Goal: Task Accomplishment & Management: Complete application form

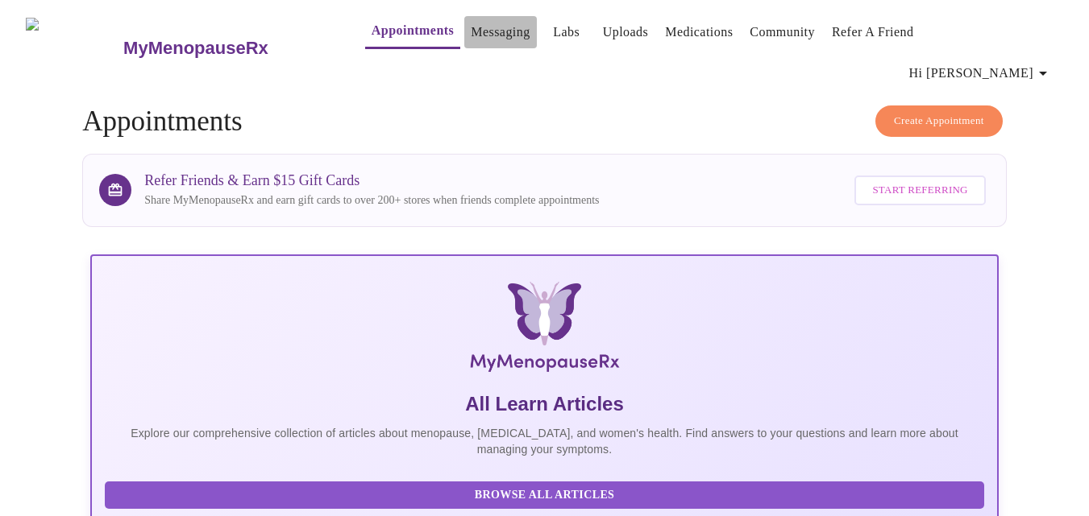
click at [471, 38] on link "Messaging" at bounding box center [500, 32] width 59 height 23
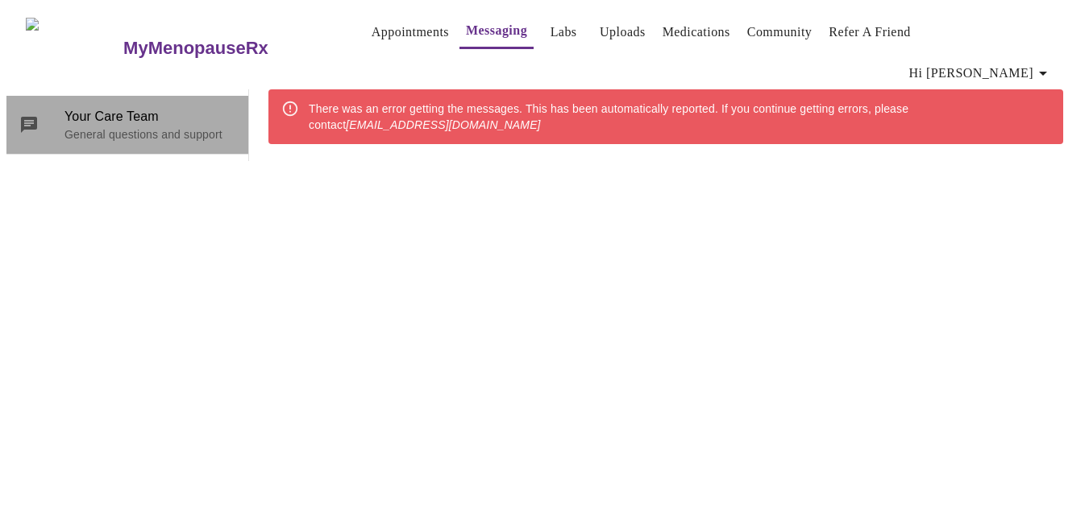
click at [97, 107] on span "Your Care Team" at bounding box center [149, 116] width 171 height 19
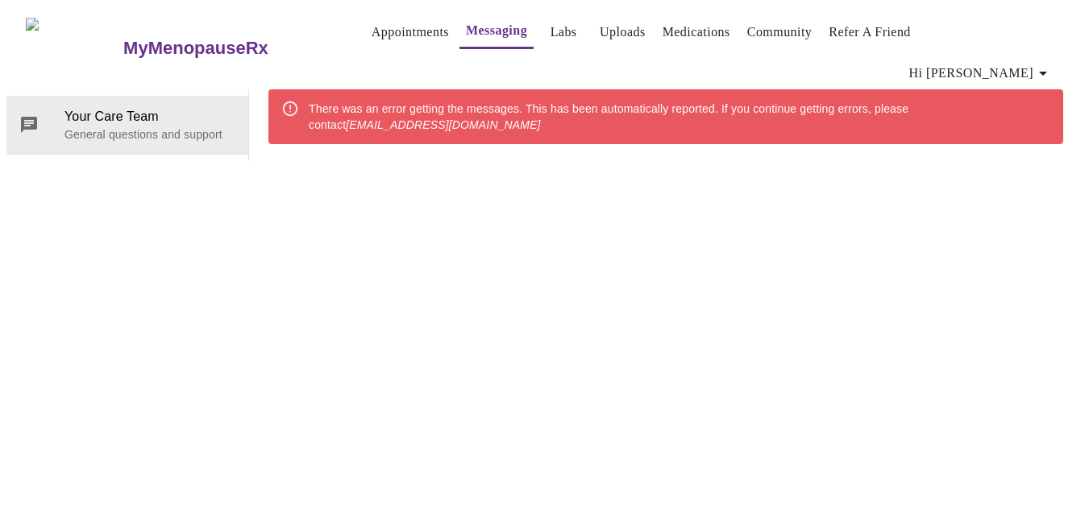
click at [374, 30] on link "Appointments" at bounding box center [409, 32] width 77 height 23
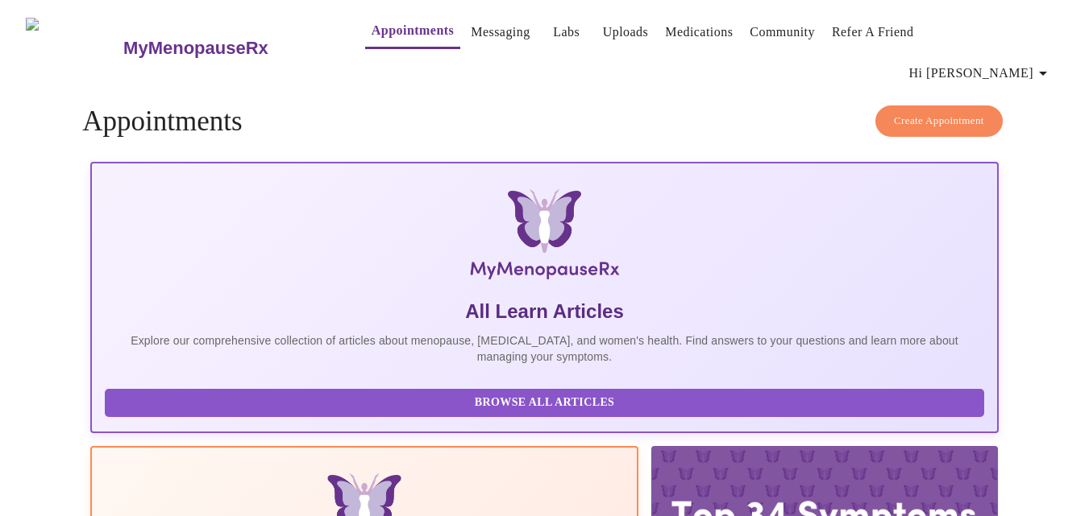
click at [553, 29] on link "Labs" at bounding box center [566, 32] width 27 height 23
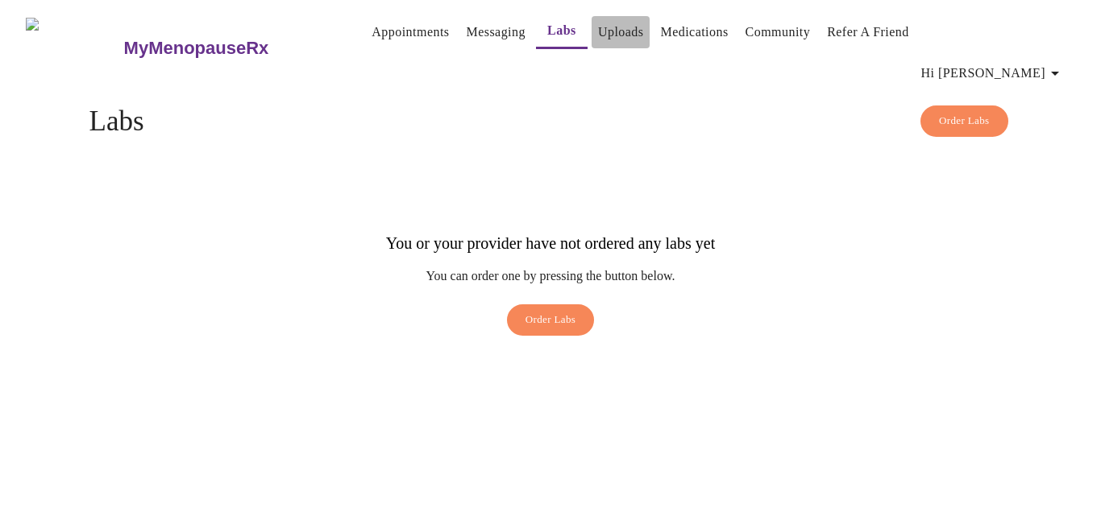
click at [598, 36] on link "Uploads" at bounding box center [621, 32] width 46 height 23
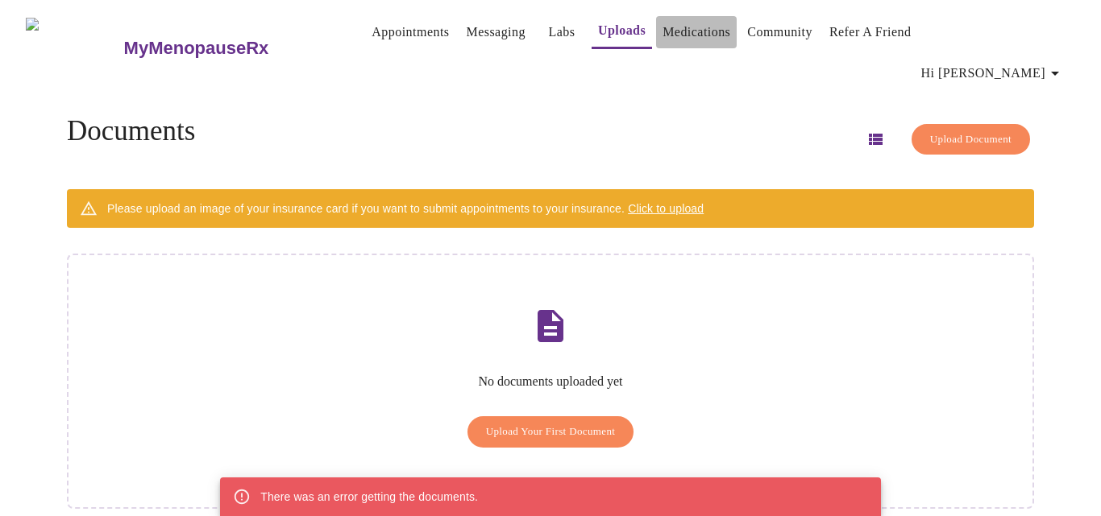
click at [704, 31] on link "Medications" at bounding box center [696, 32] width 68 height 23
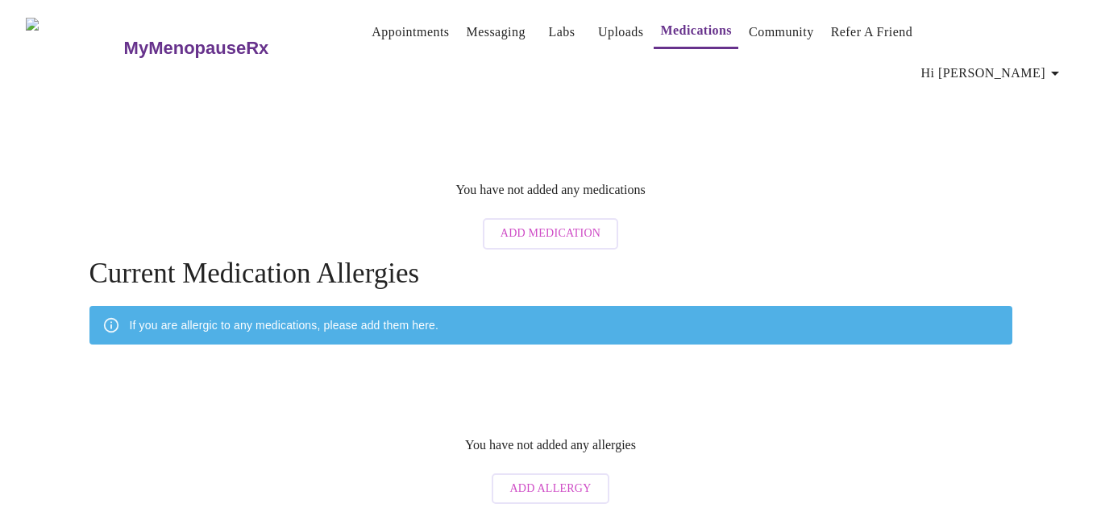
click at [1034, 62] on span "Hi [PERSON_NAME]" at bounding box center [992, 73] width 143 height 23
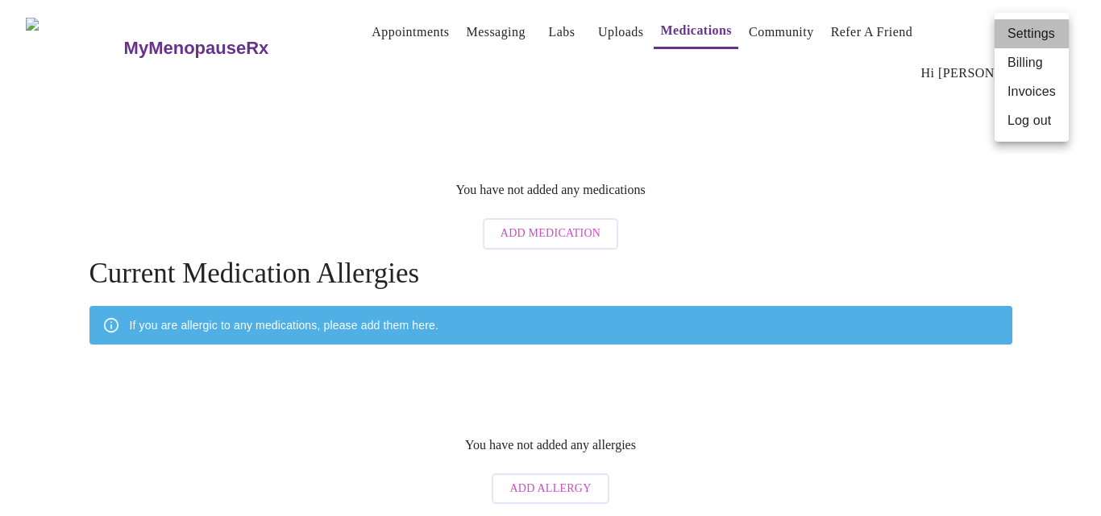
click at [1022, 33] on li "Settings" at bounding box center [1031, 33] width 74 height 29
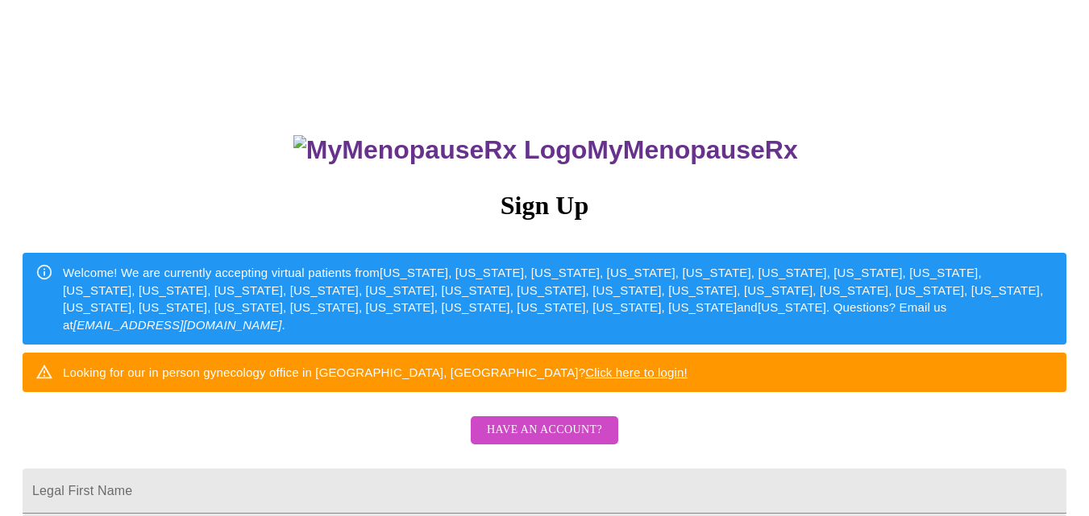
click at [517, 441] on span "Have an account?" at bounding box center [544, 431] width 115 height 20
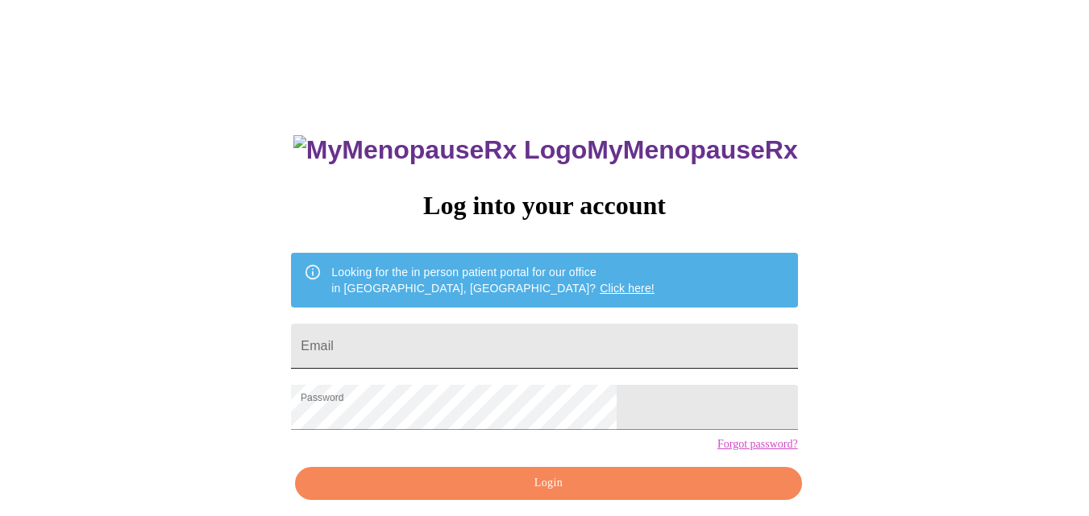
click at [465, 342] on input "Email" at bounding box center [544, 346] width 506 height 45
type input "[EMAIL_ADDRESS][DOMAIN_NAME]"
click at [495, 494] on span "Login" at bounding box center [547, 484] width 469 height 20
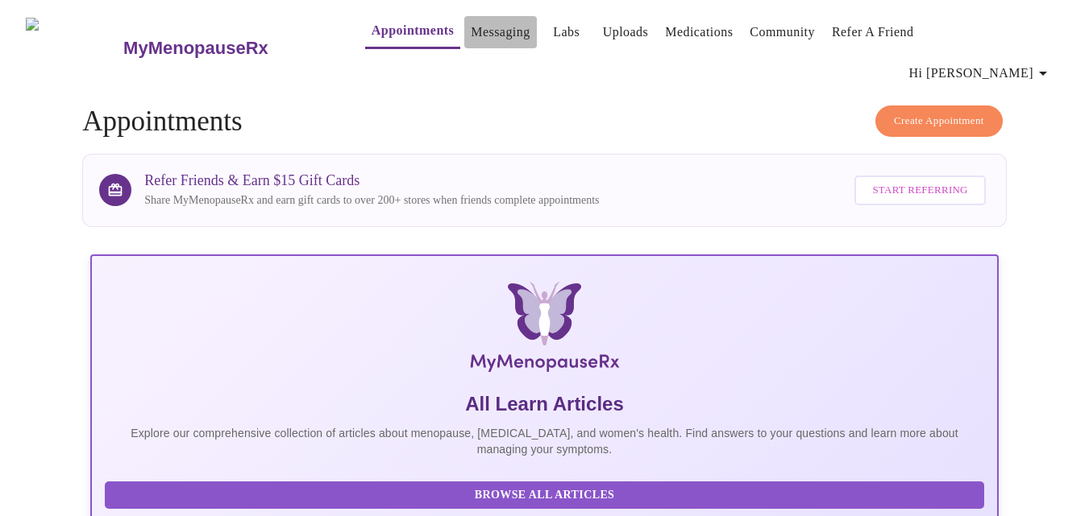
click at [471, 38] on link "Messaging" at bounding box center [500, 32] width 59 height 23
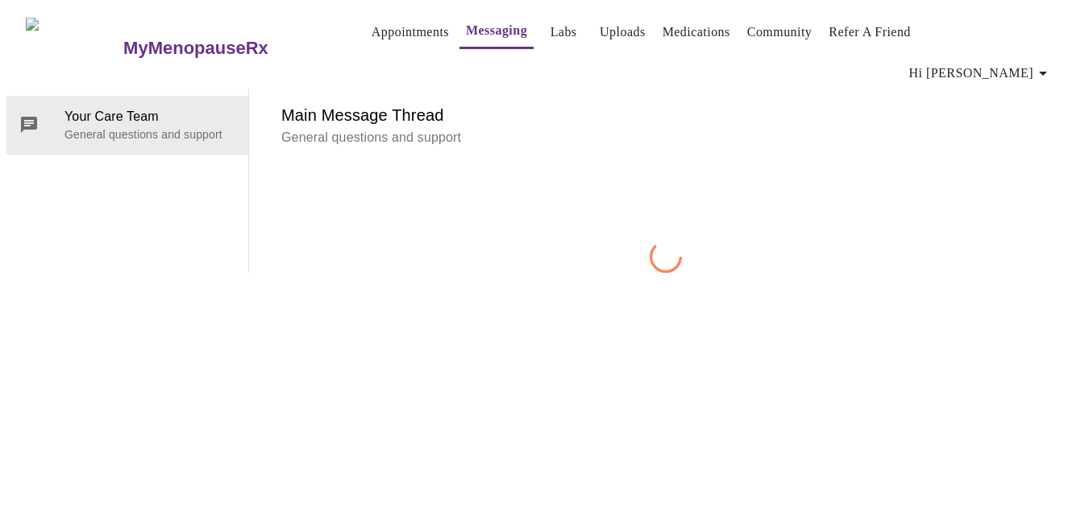
scroll to position [60, 0]
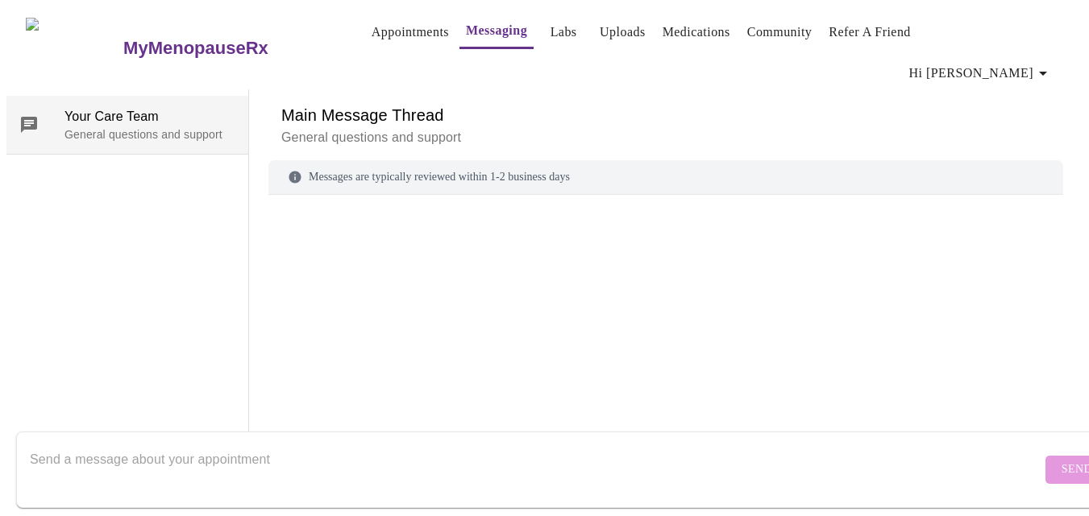
click at [157, 127] on p "General questions and support" at bounding box center [149, 135] width 171 height 16
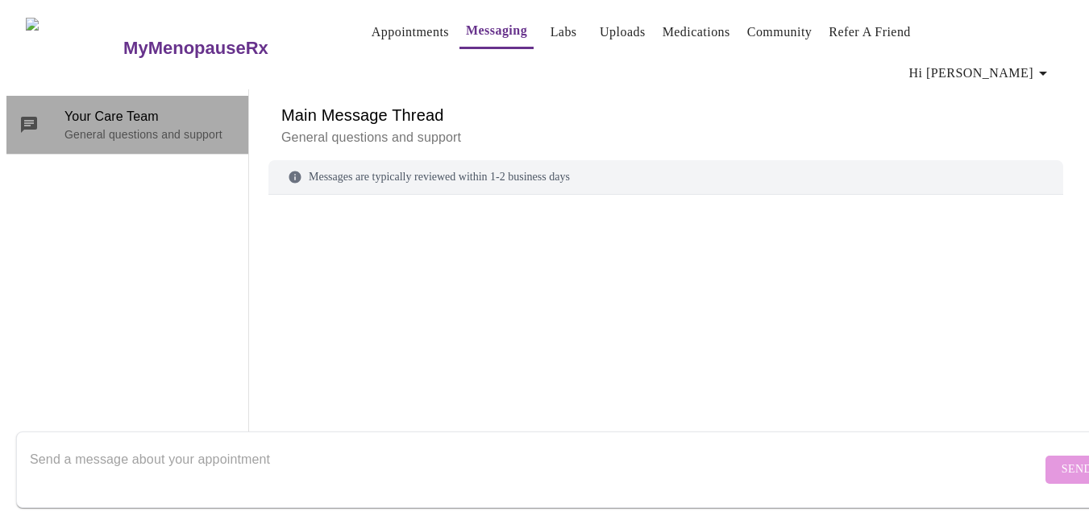
click at [157, 127] on p "General questions and support" at bounding box center [149, 135] width 171 height 16
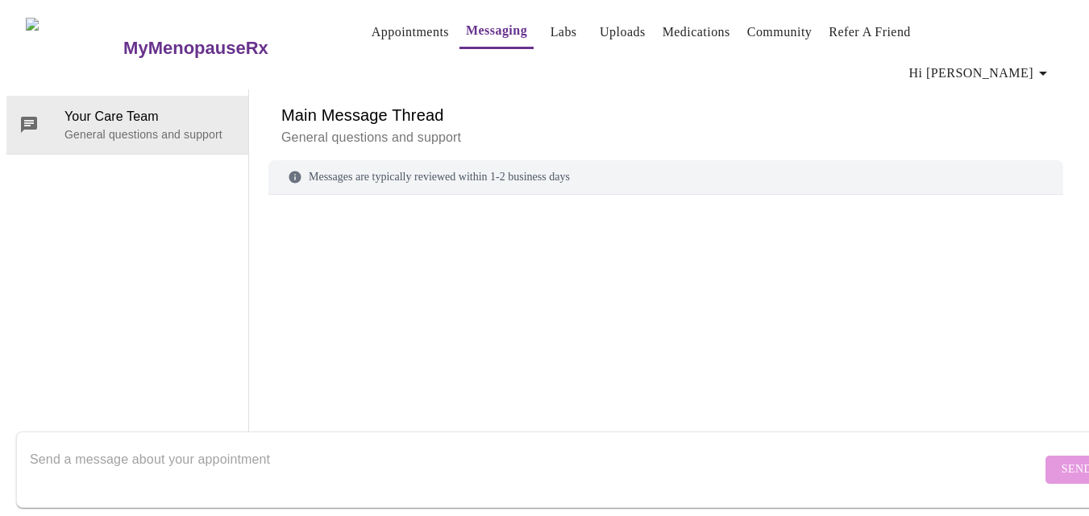
click at [317, 160] on div "Messages are typically reviewed within 1-2 business days" at bounding box center [665, 177] width 794 height 35
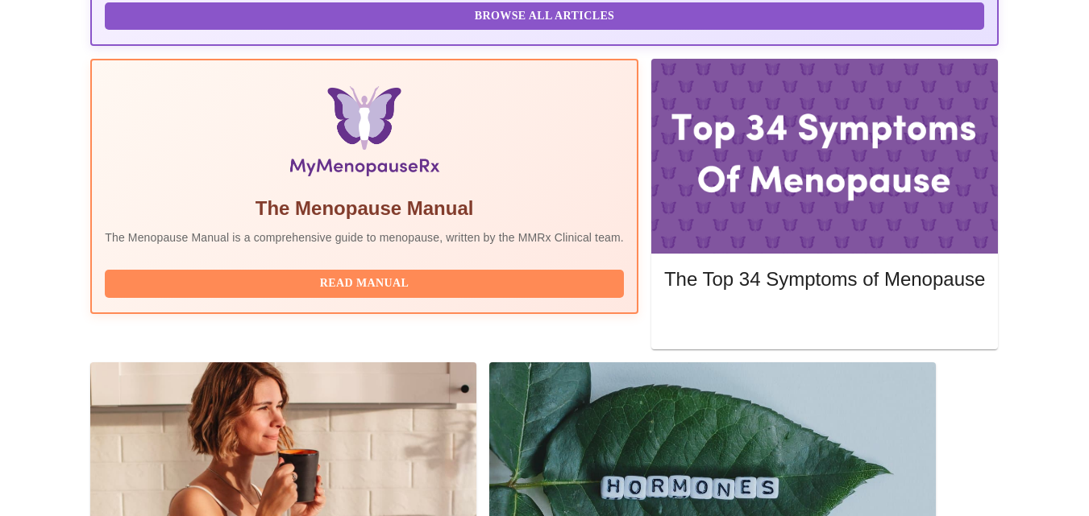
scroll to position [481, 0]
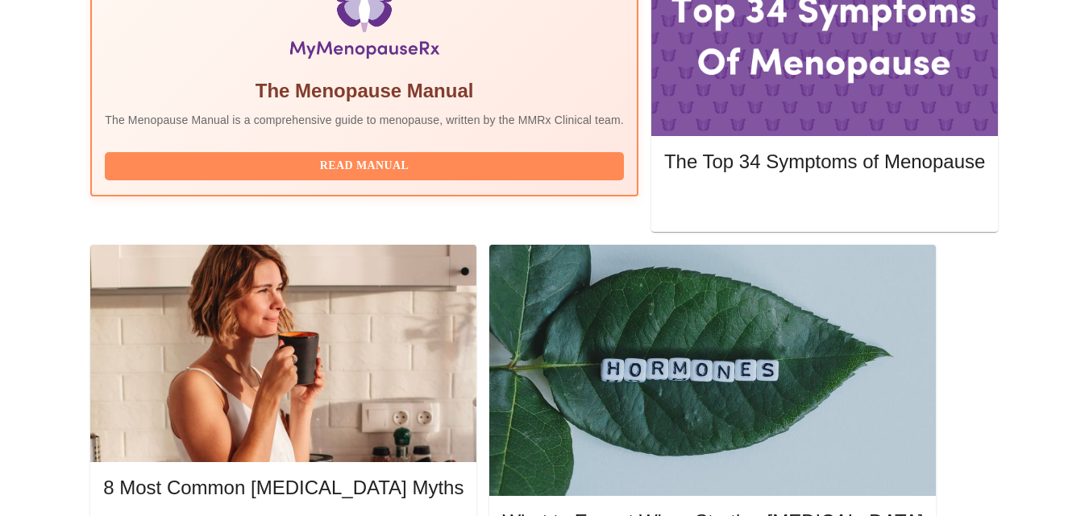
scroll to position [625, 0]
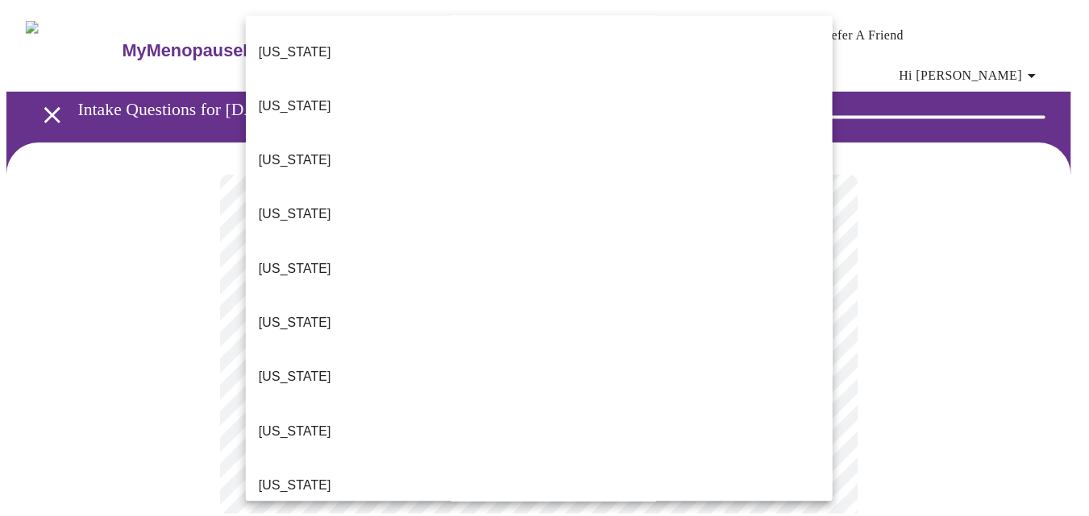
scroll to position [81, 0]
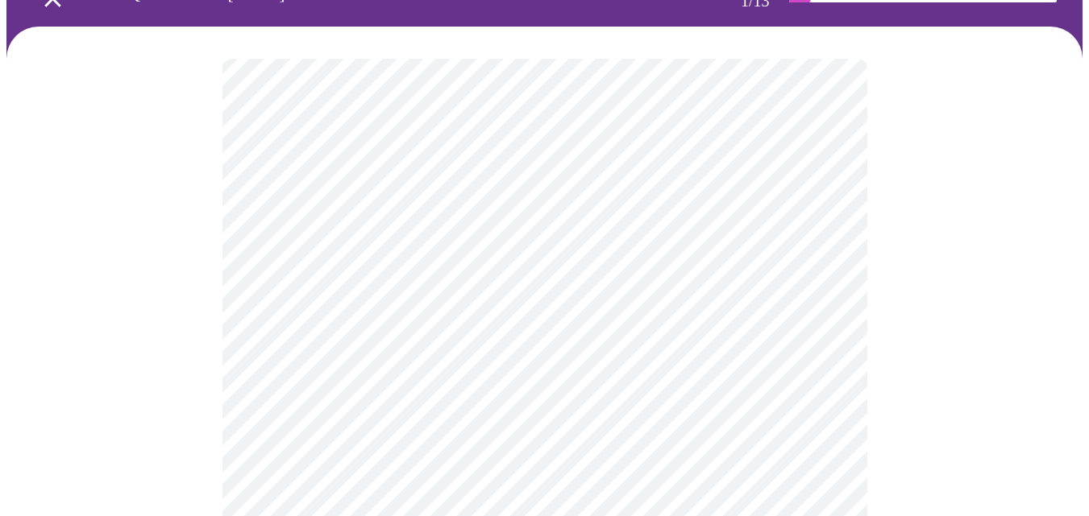
scroll to position [161, 0]
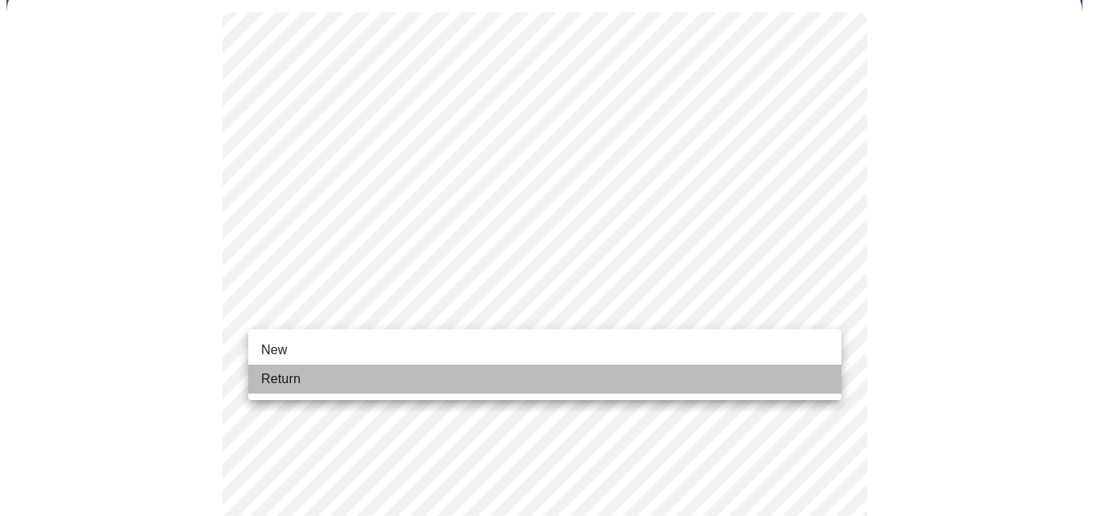
click at [317, 384] on li "Return" at bounding box center [544, 379] width 593 height 29
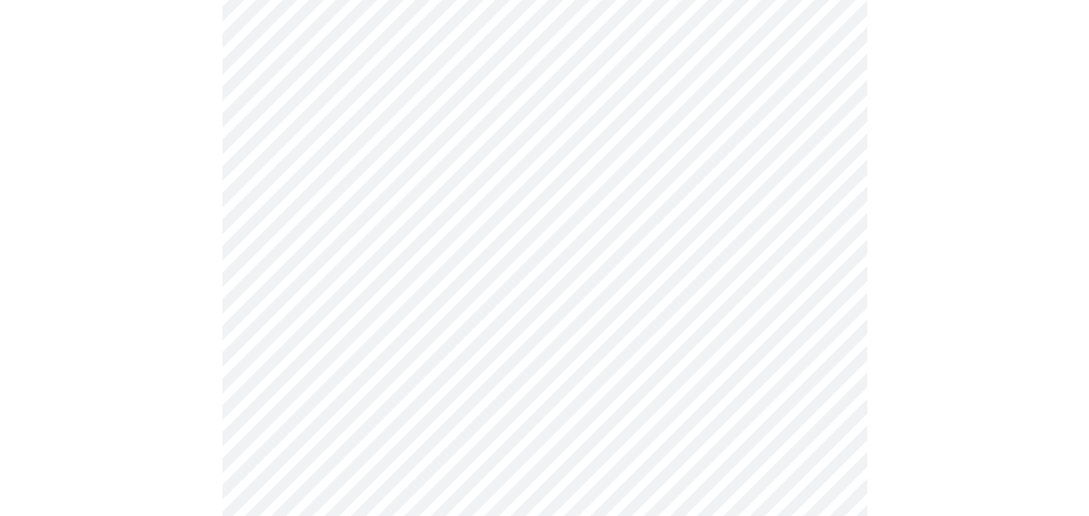
scroll to position [806, 0]
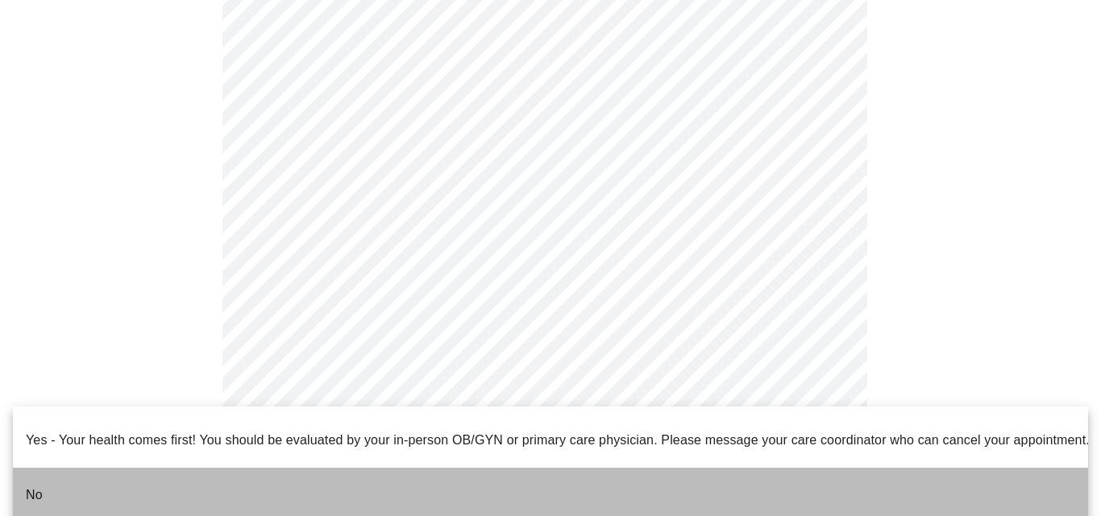
click at [42, 486] on p "No" at bounding box center [34, 495] width 17 height 19
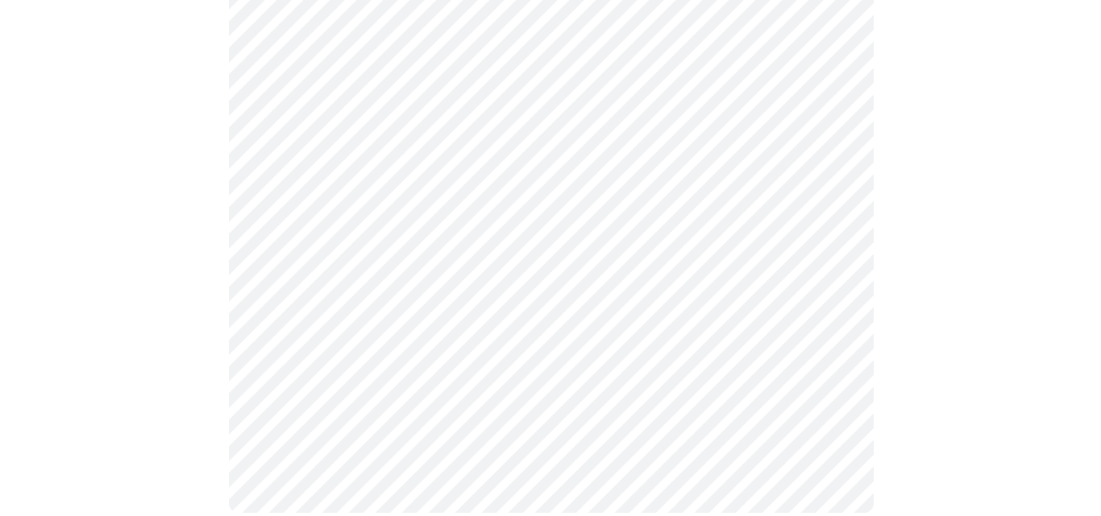
scroll to position [0, 0]
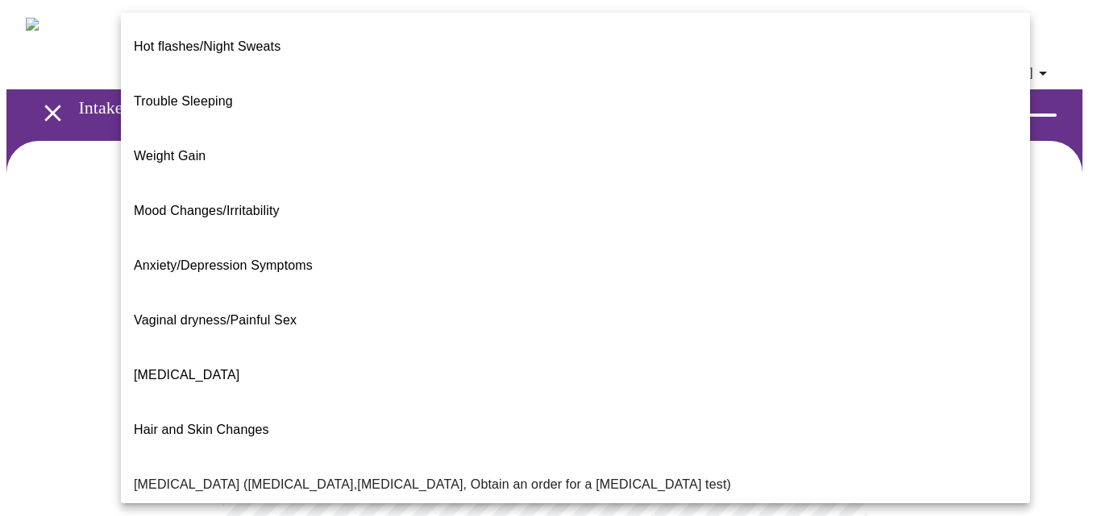
click at [611, 332] on body "MyMenopauseRx Appointments Messaging Labs Uploads Medications Community Refer a…" at bounding box center [550, 501] width 1088 height 991
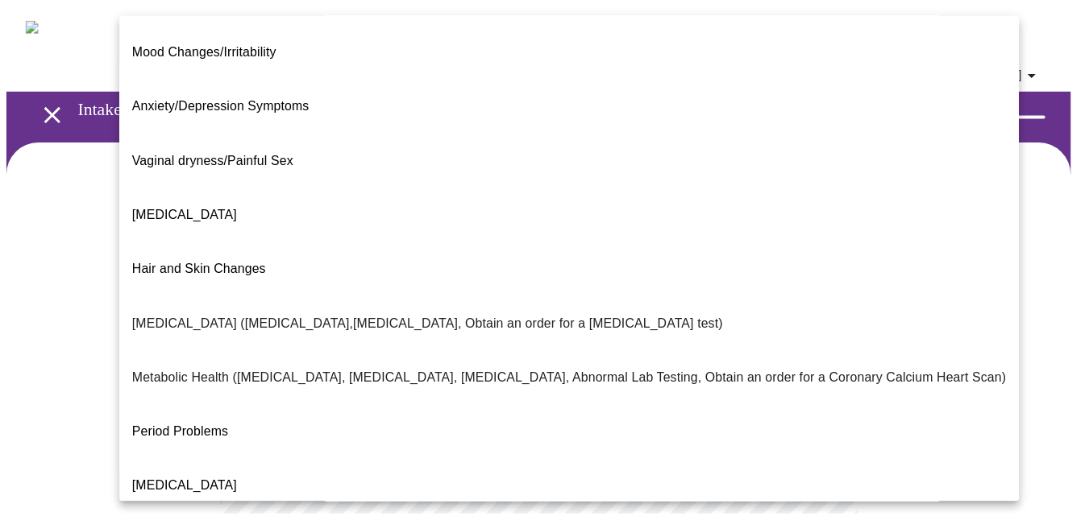
scroll to position [318, 0]
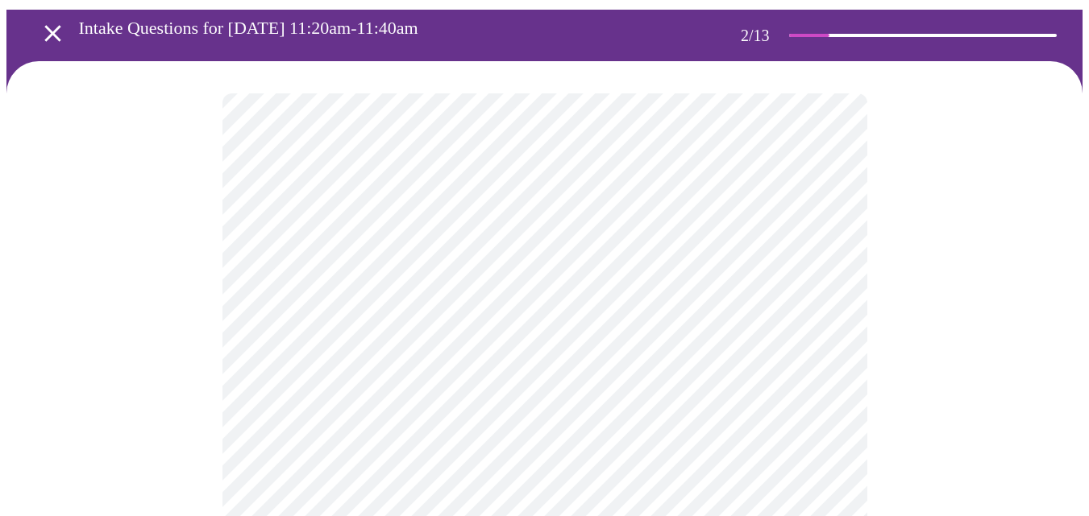
scroll to position [81, 0]
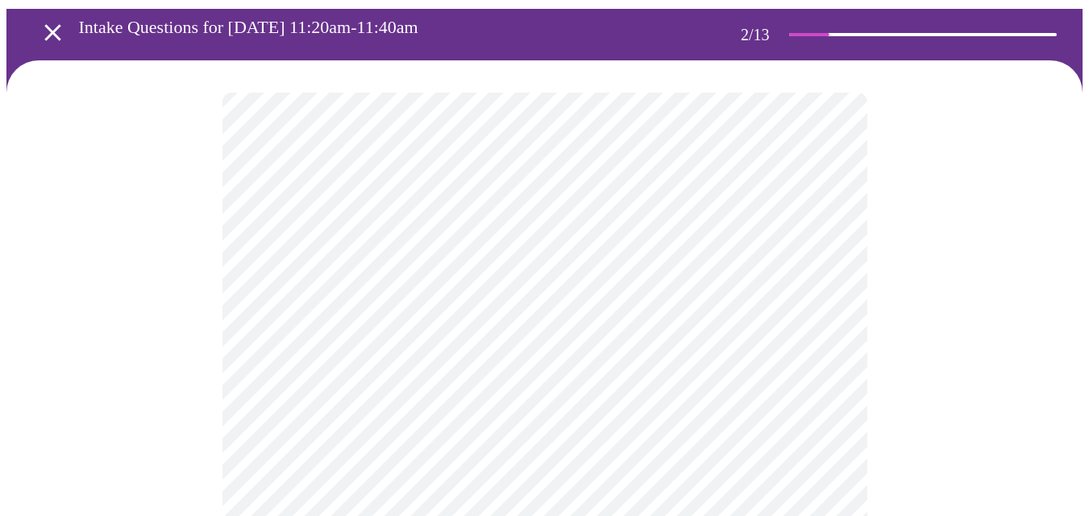
click at [461, 417] on body "MyMenopauseRx Appointments Messaging Labs Uploads Medications Community Refer a…" at bounding box center [544, 416] width 1076 height 981
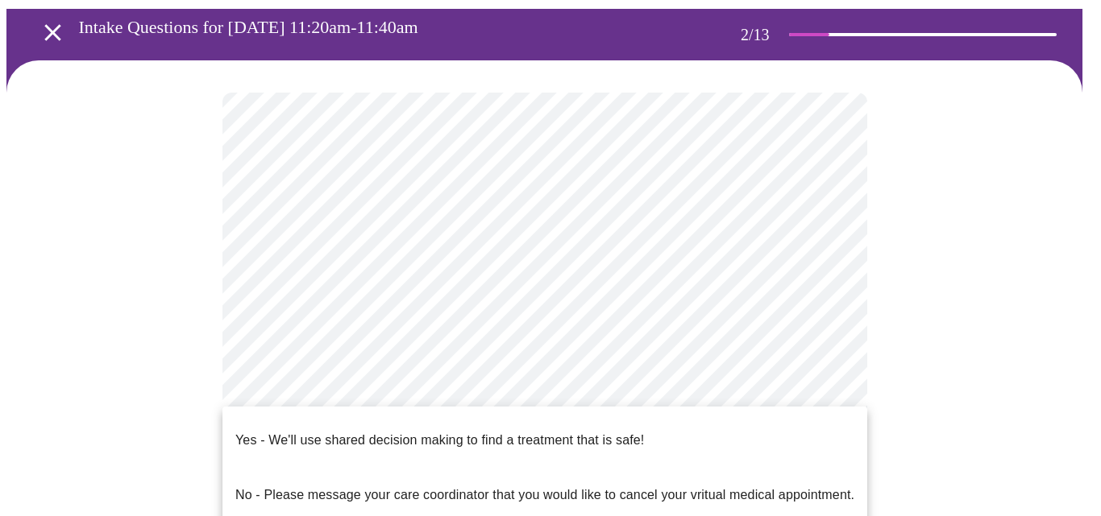
click at [409, 431] on p "Yes - We'll use shared decision making to find a treatment that is safe!" at bounding box center [439, 440] width 409 height 19
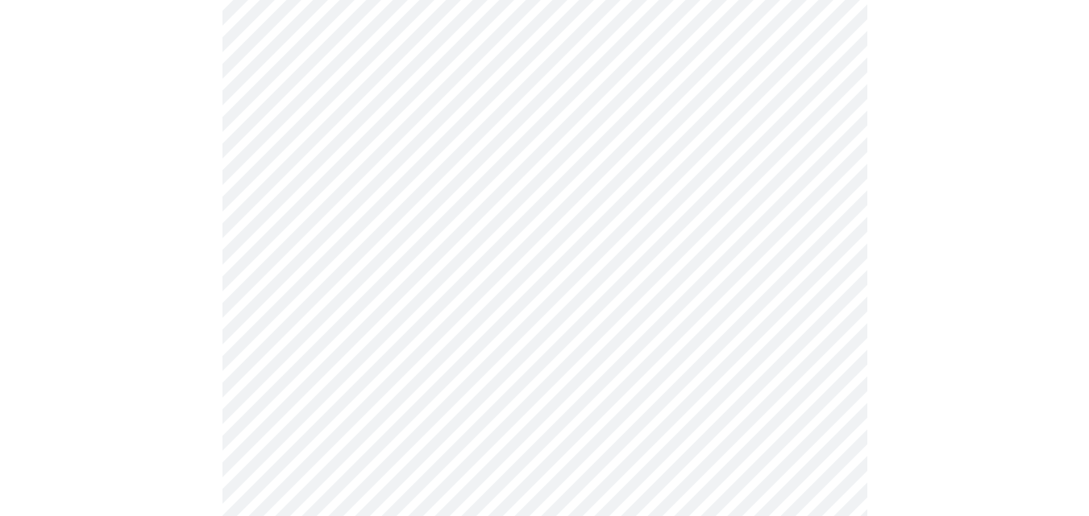
scroll to position [0, 0]
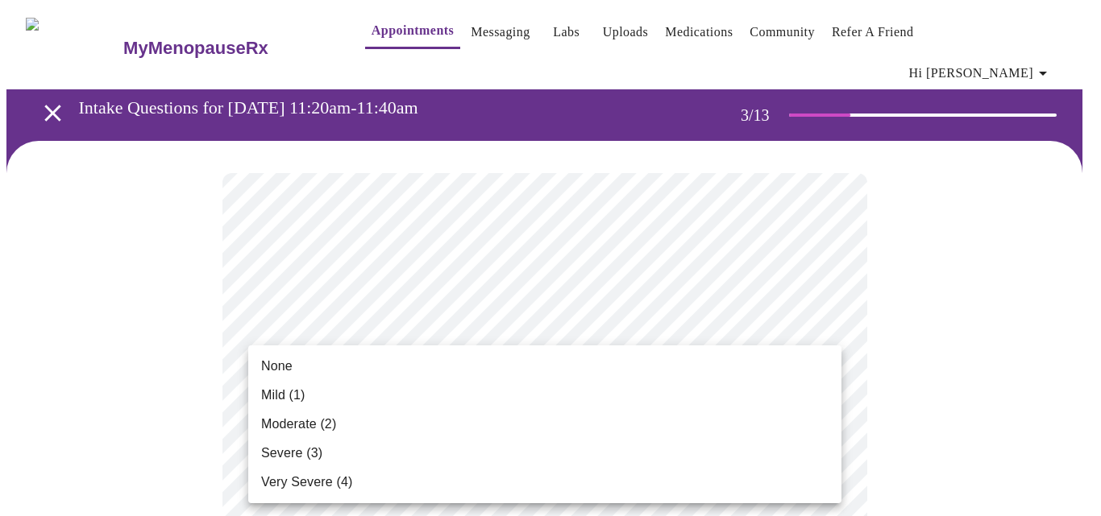
click at [291, 366] on span "None" at bounding box center [276, 366] width 31 height 19
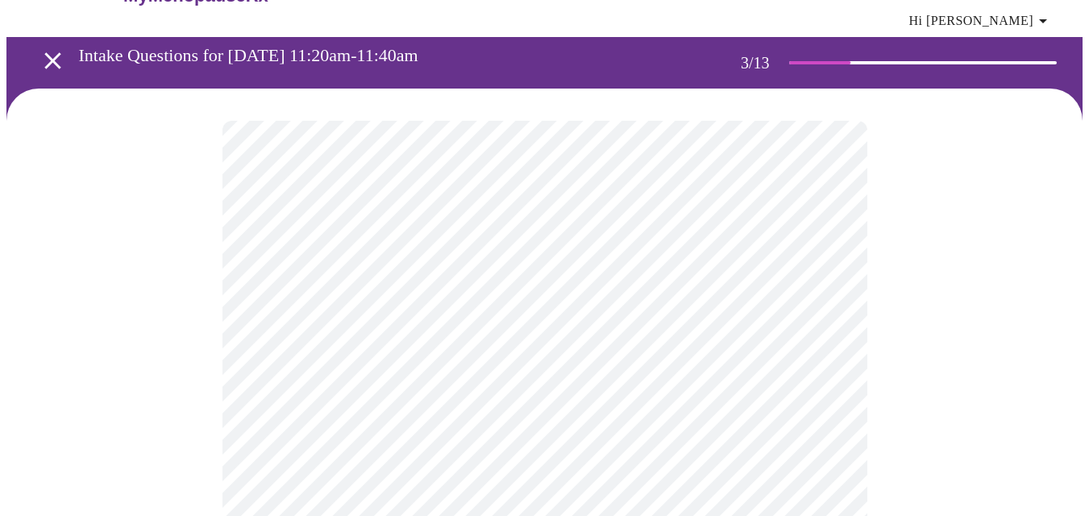
scroll to position [81, 0]
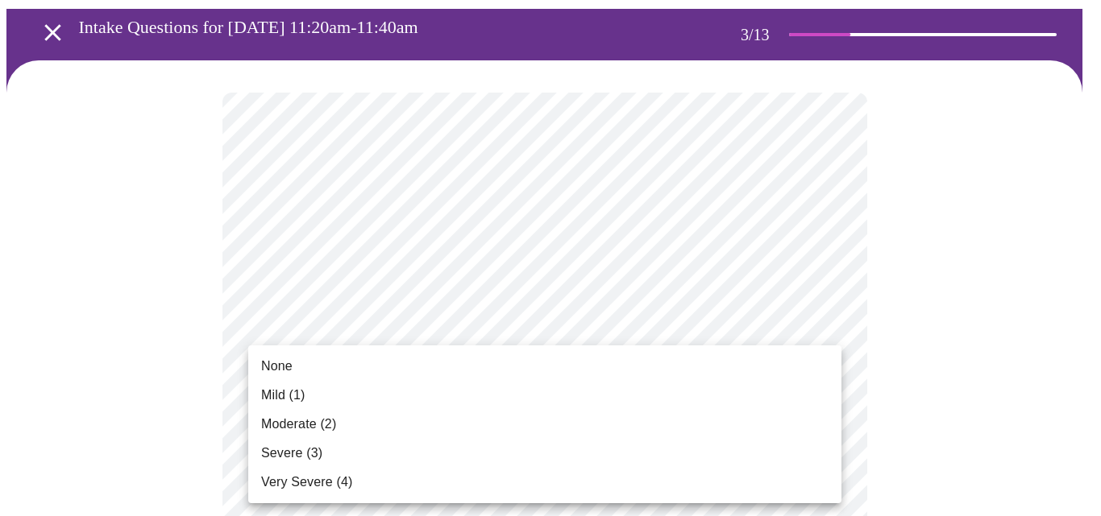
click at [277, 370] on span "None" at bounding box center [276, 366] width 31 height 19
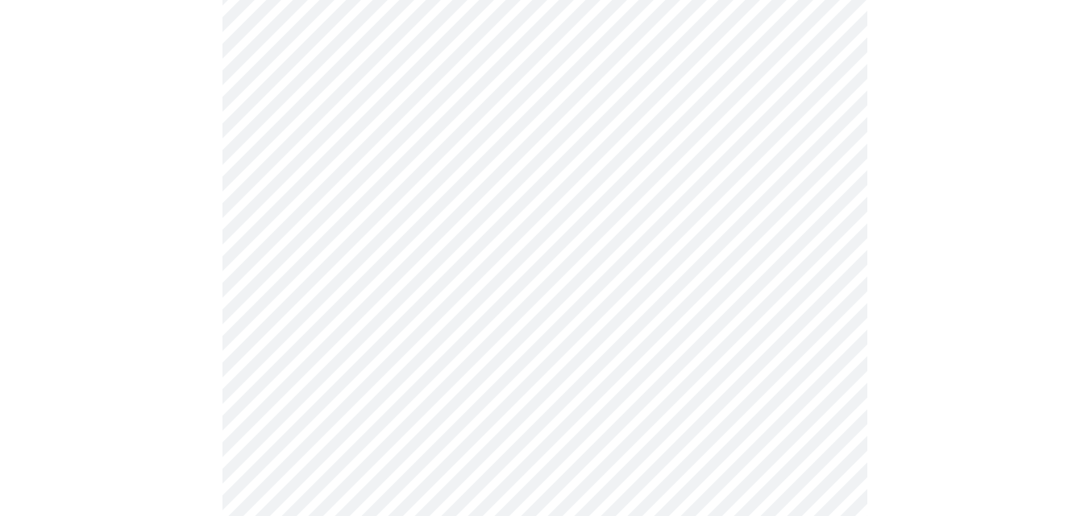
scroll to position [242, 0]
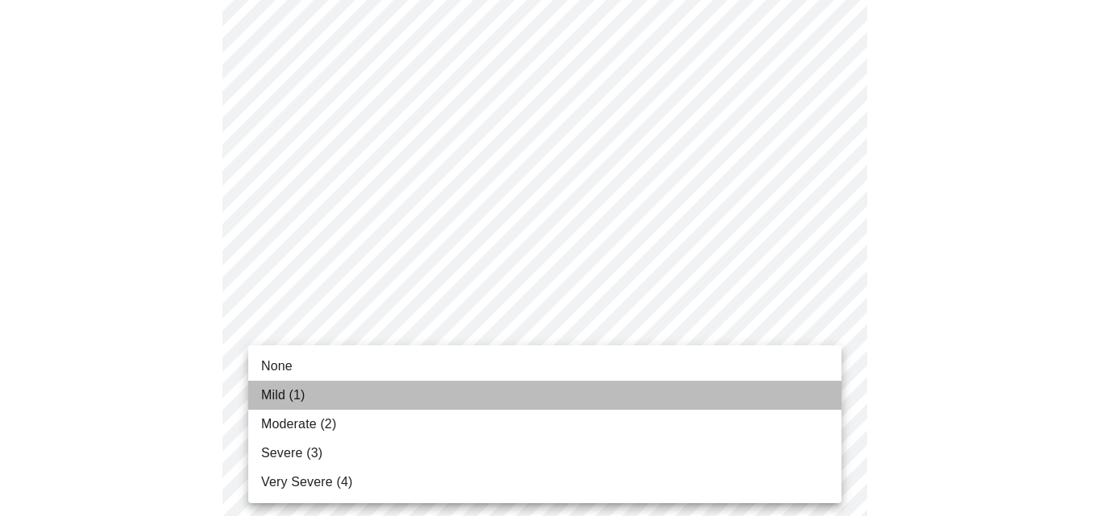
click at [335, 392] on li "Mild (1)" at bounding box center [544, 395] width 593 height 29
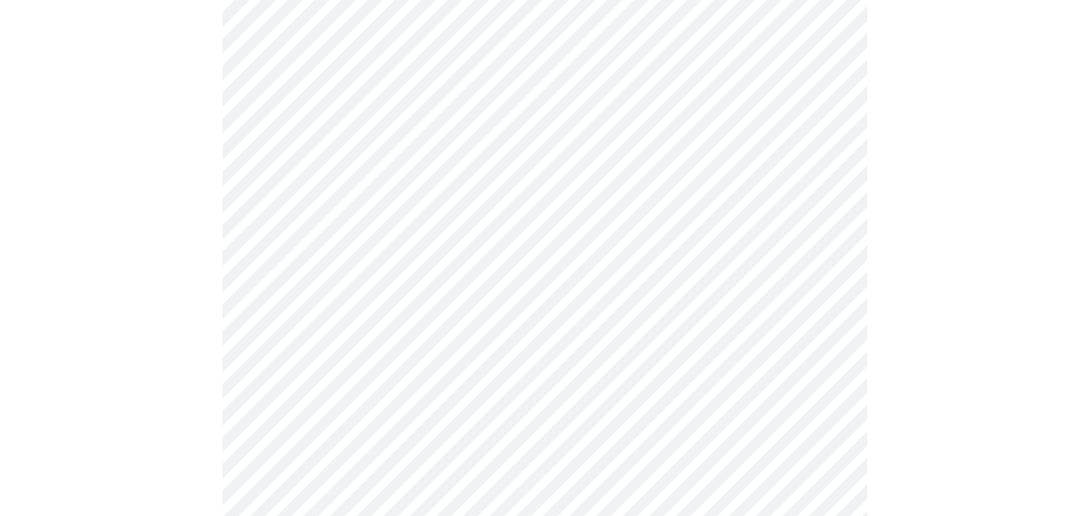
scroll to position [322, 0]
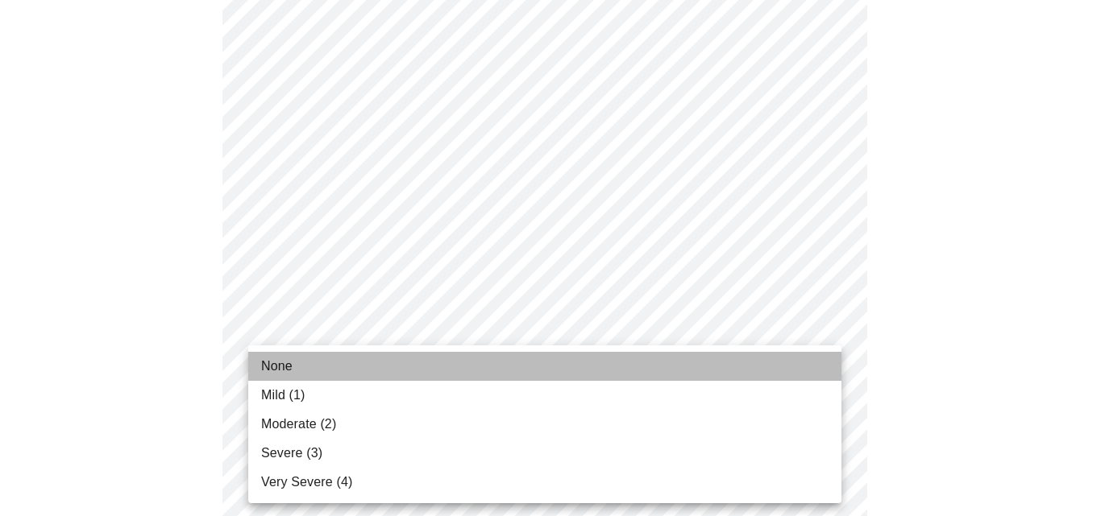
click at [314, 359] on li "None" at bounding box center [544, 366] width 593 height 29
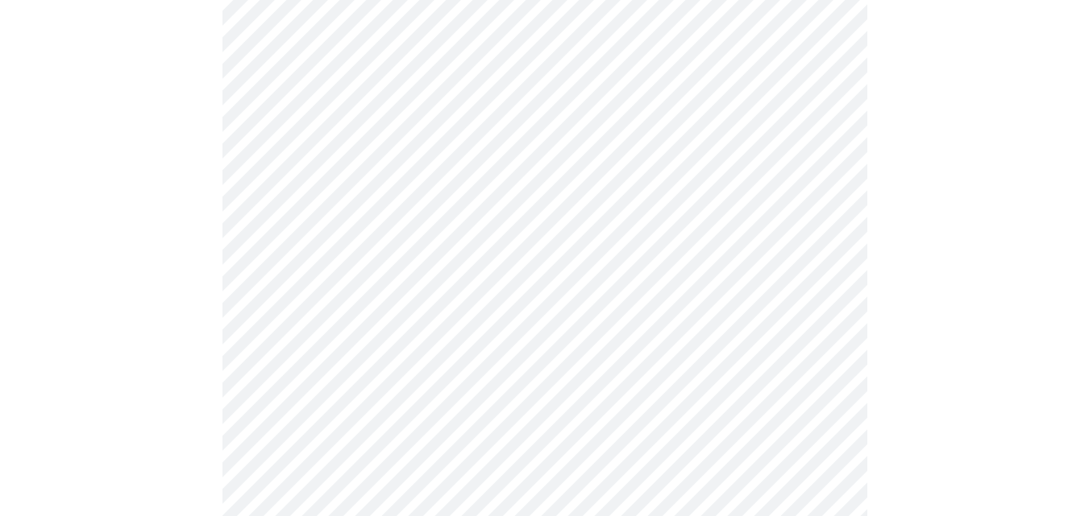
scroll to position [483, 0]
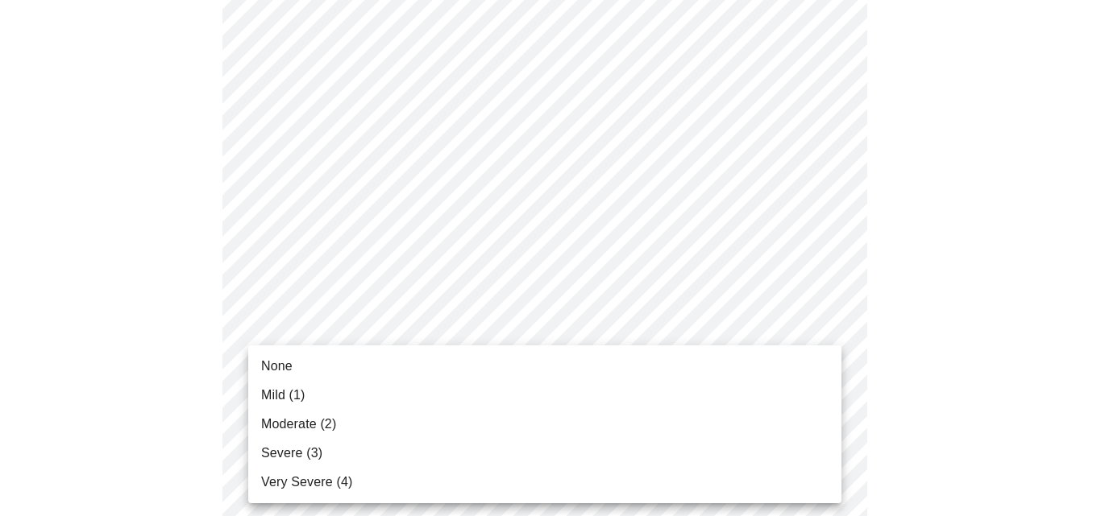
click at [288, 362] on span "None" at bounding box center [276, 366] width 31 height 19
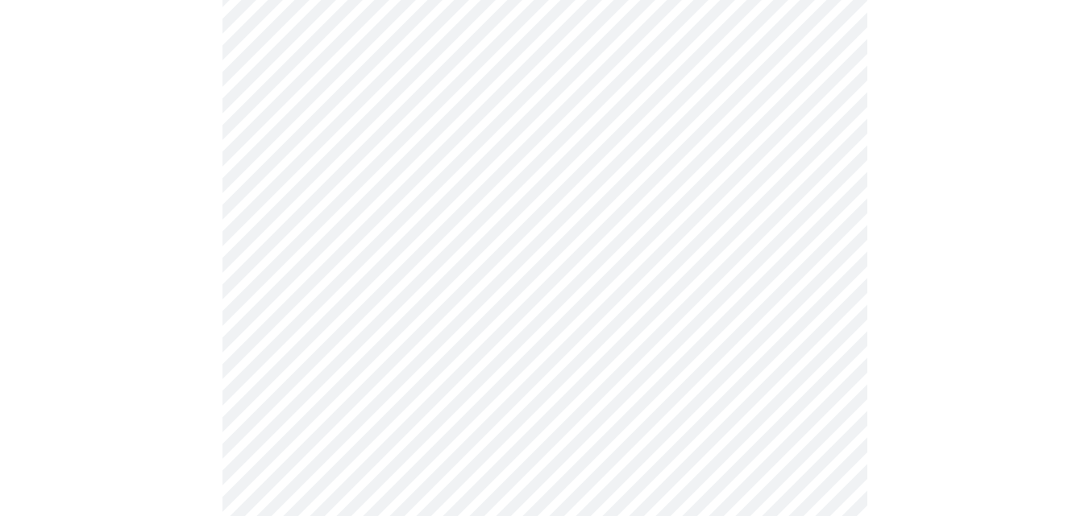
scroll to position [645, 0]
click at [419, 303] on body "MyMenopauseRx Appointments Messaging Labs Uploads Medications Community Refer a…" at bounding box center [544, 388] width 1076 height 2053
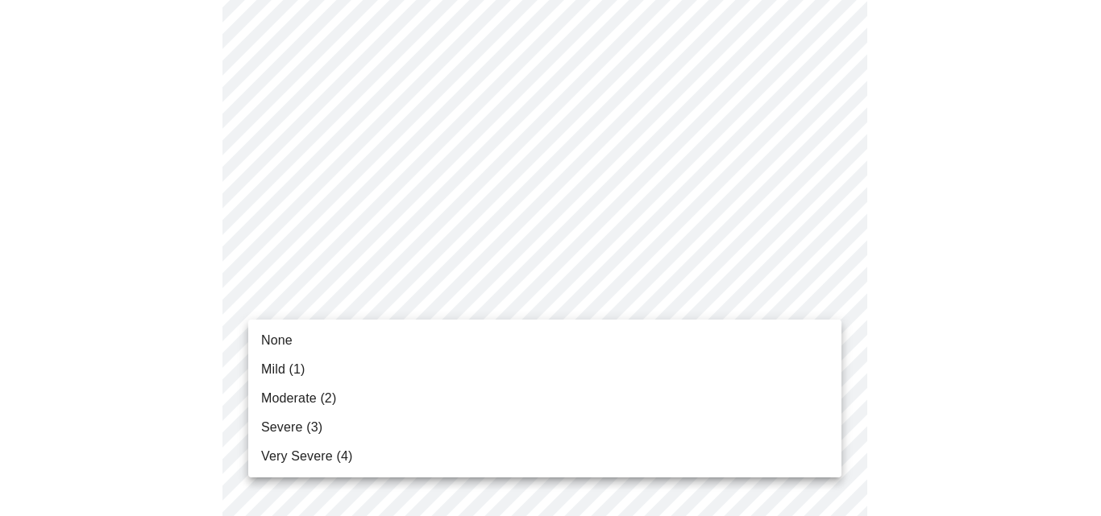
click at [309, 340] on li "None" at bounding box center [544, 340] width 593 height 29
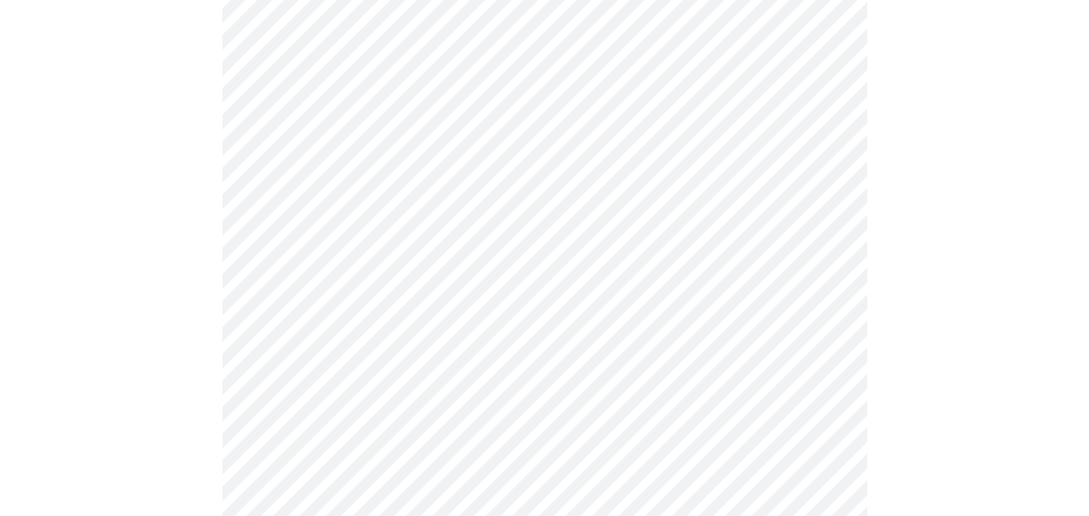
scroll to position [725, 0]
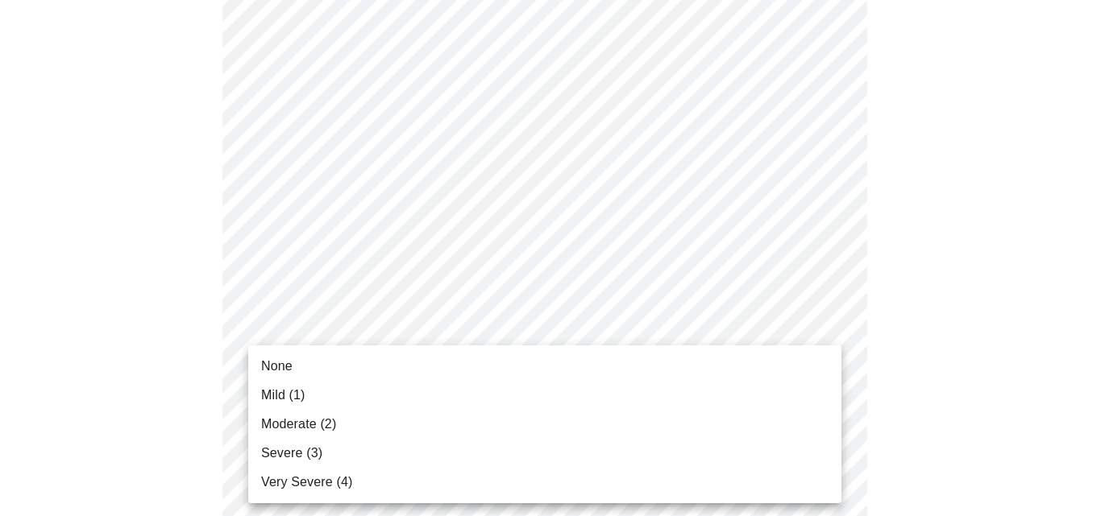
click at [456, 342] on body "MyMenopauseRx Appointments Messaging Labs Uploads Medications Community Refer a…" at bounding box center [550, 296] width 1088 height 2031
click at [300, 367] on li "None" at bounding box center [544, 366] width 593 height 29
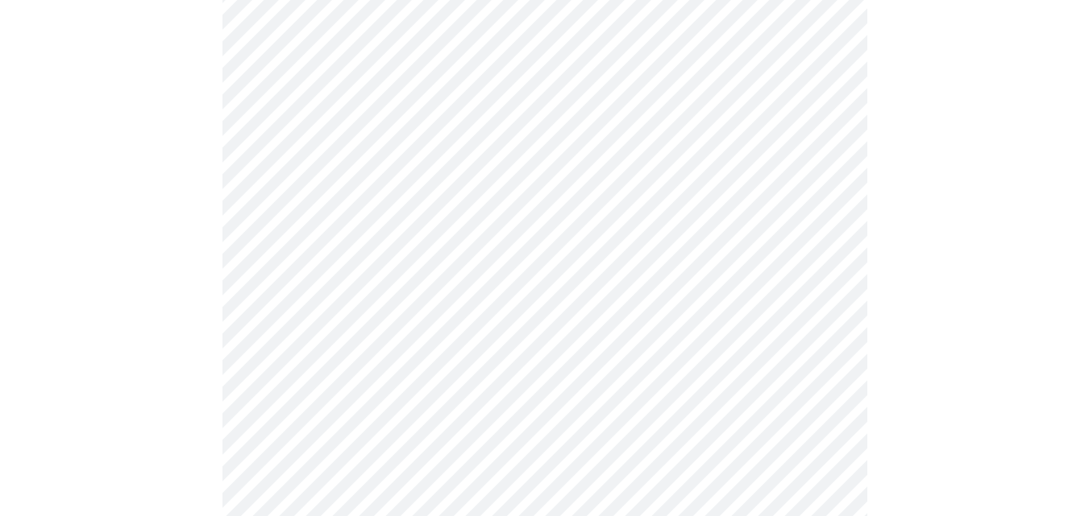
scroll to position [886, 0]
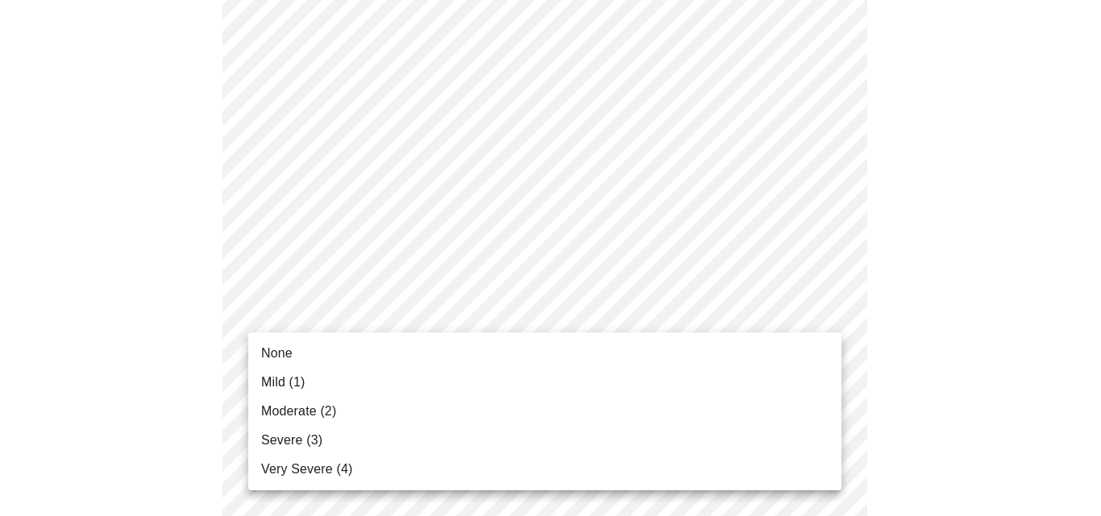
click at [457, 313] on body "MyMenopauseRx Appointments Messaging Labs Uploads Medications Community Refer a…" at bounding box center [550, 124] width 1088 height 2008
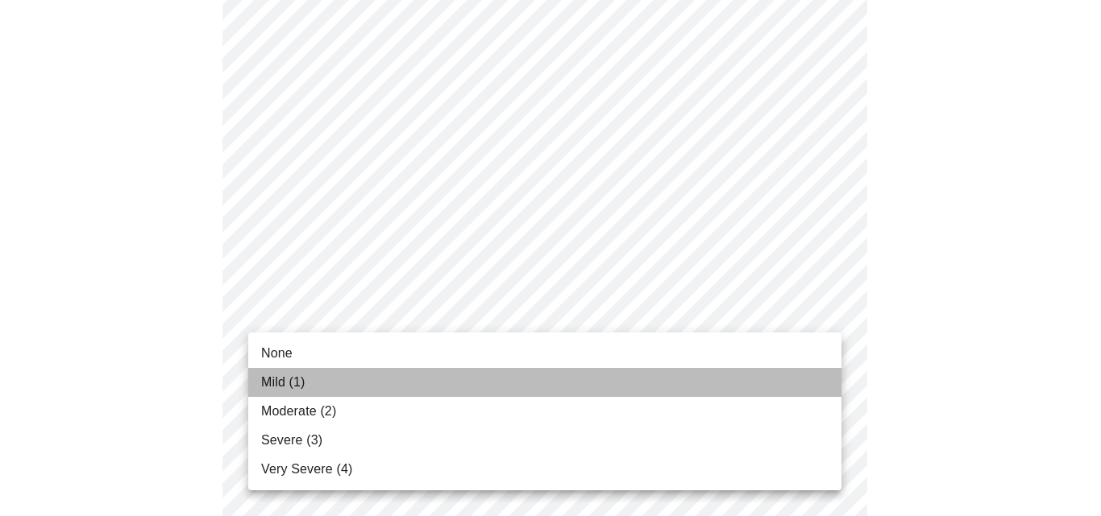
click at [331, 384] on li "Mild (1)" at bounding box center [544, 382] width 593 height 29
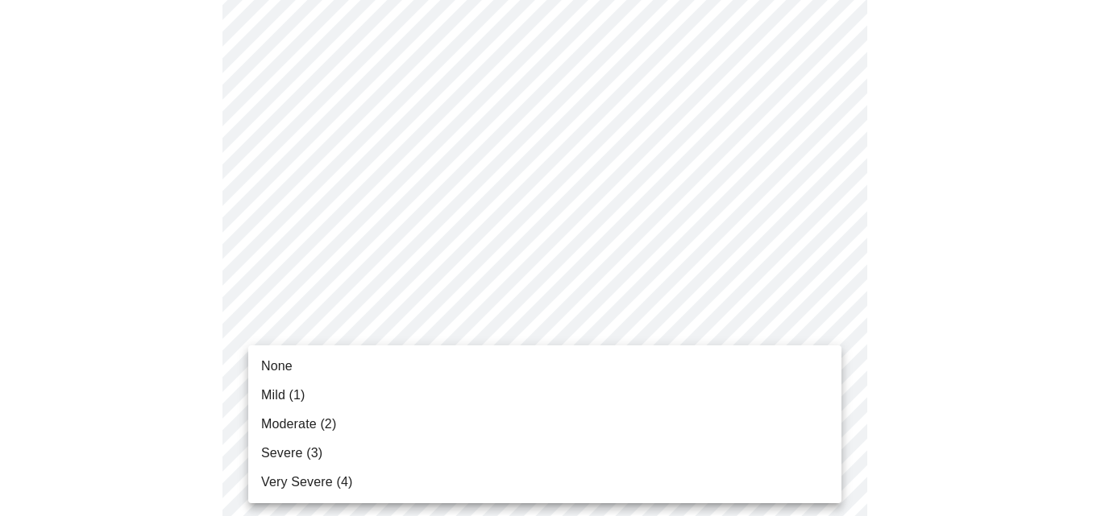
click at [435, 436] on body "MyMenopauseRx Appointments Messaging Labs Uploads Medications Community Refer a…" at bounding box center [550, 112] width 1088 height 1985
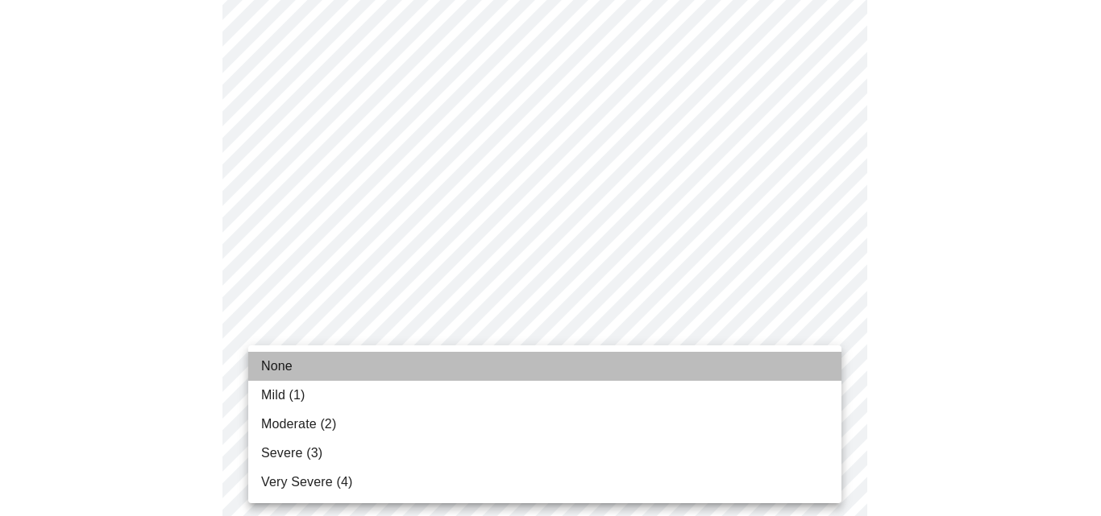
click at [355, 372] on li "None" at bounding box center [544, 366] width 593 height 29
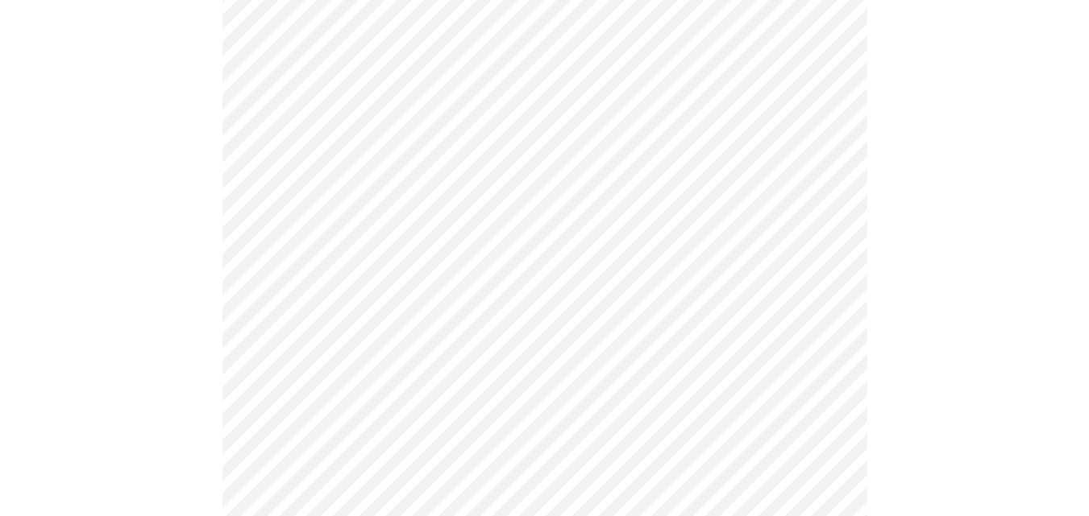
scroll to position [1047, 0]
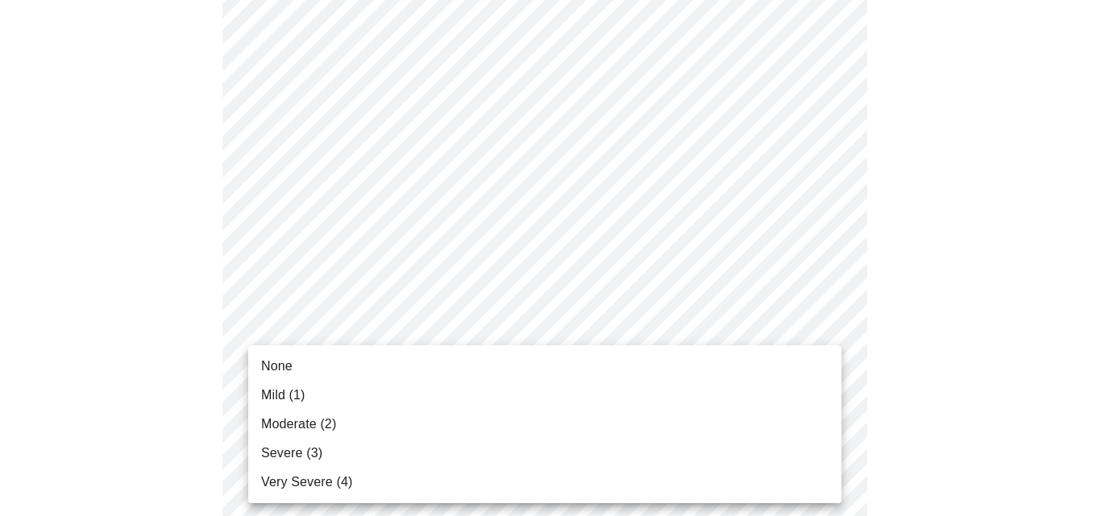
click at [326, 394] on li "Mild (1)" at bounding box center [544, 395] width 593 height 29
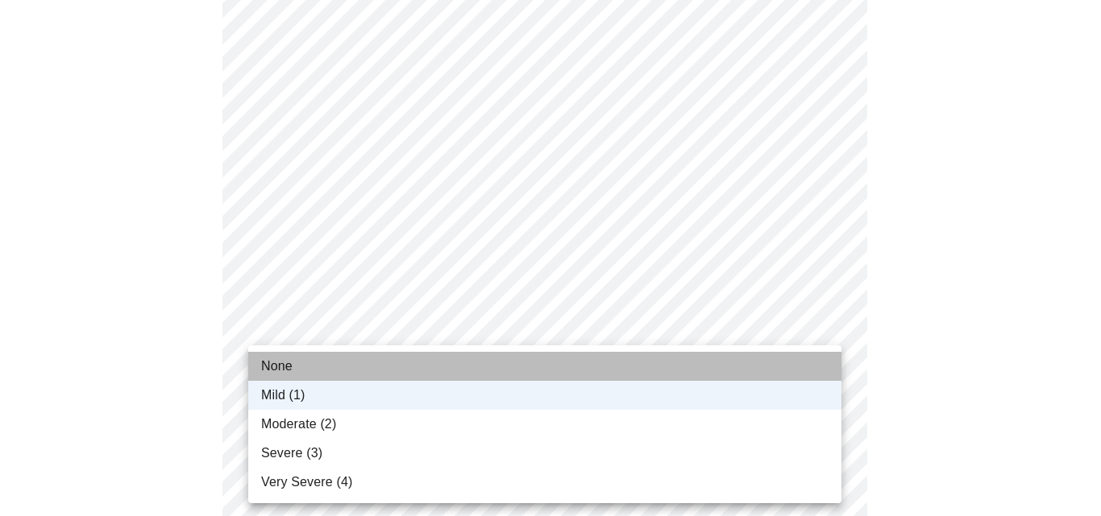
click at [300, 363] on li "None" at bounding box center [544, 366] width 593 height 29
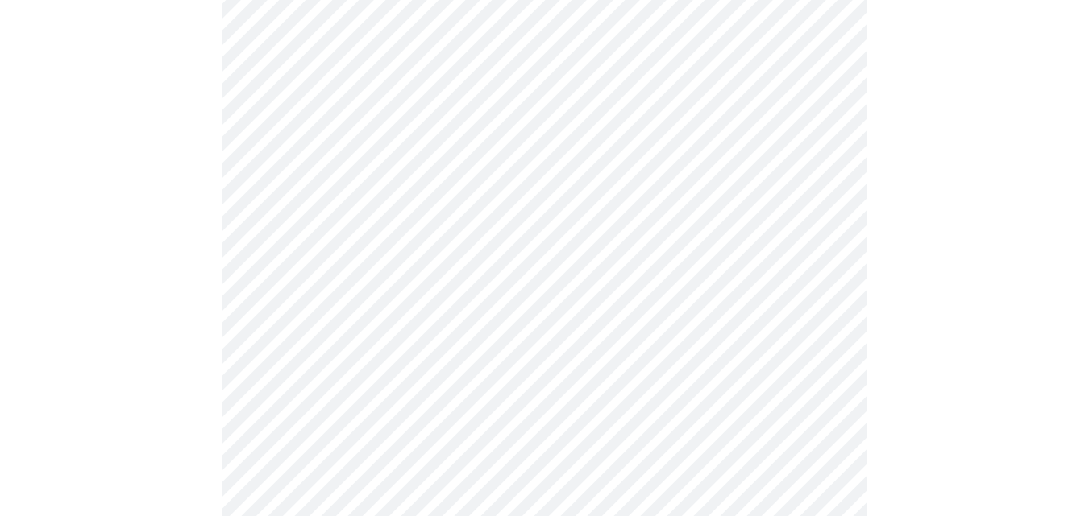
scroll to position [1128, 0]
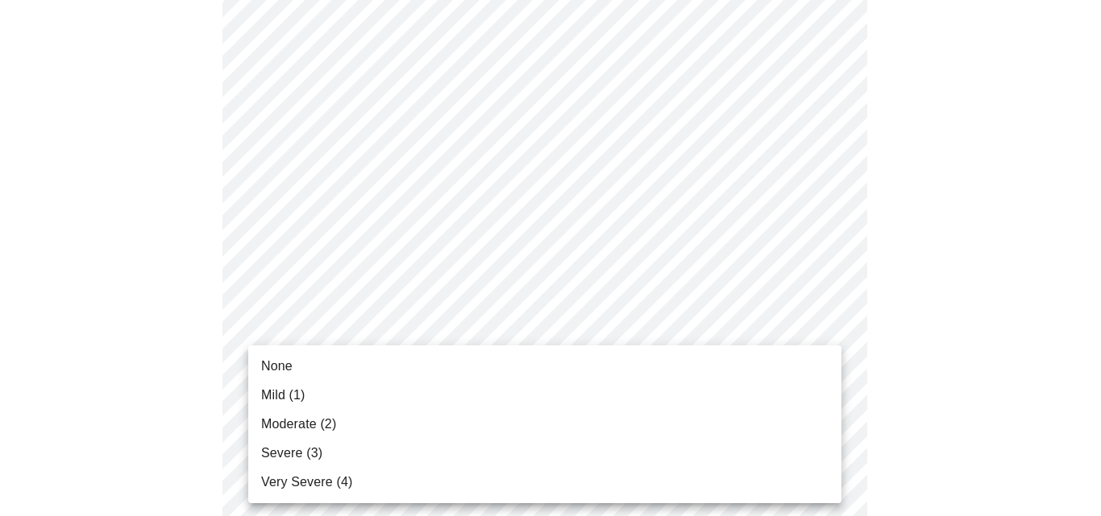
click at [282, 372] on span "None" at bounding box center [276, 366] width 31 height 19
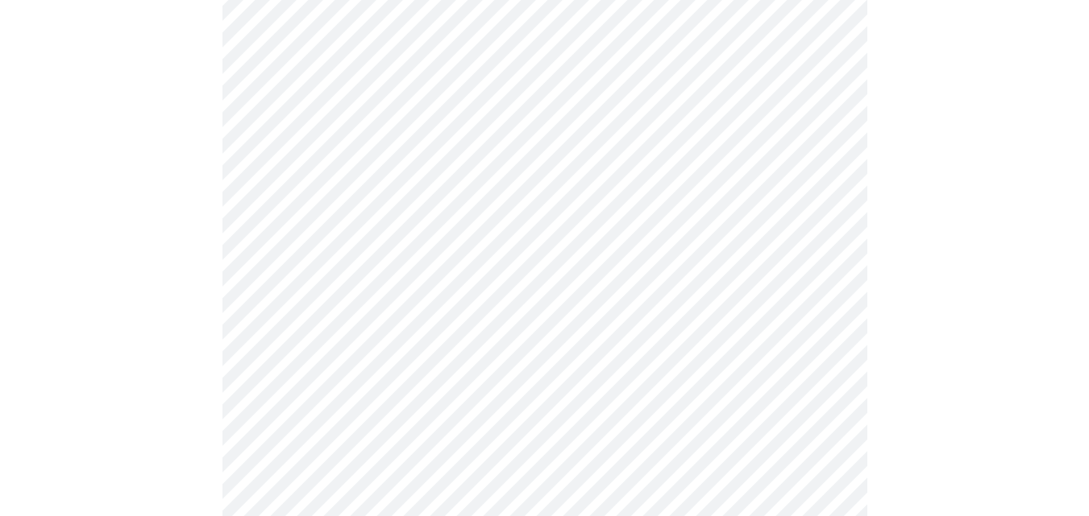
scroll to position [564, 0]
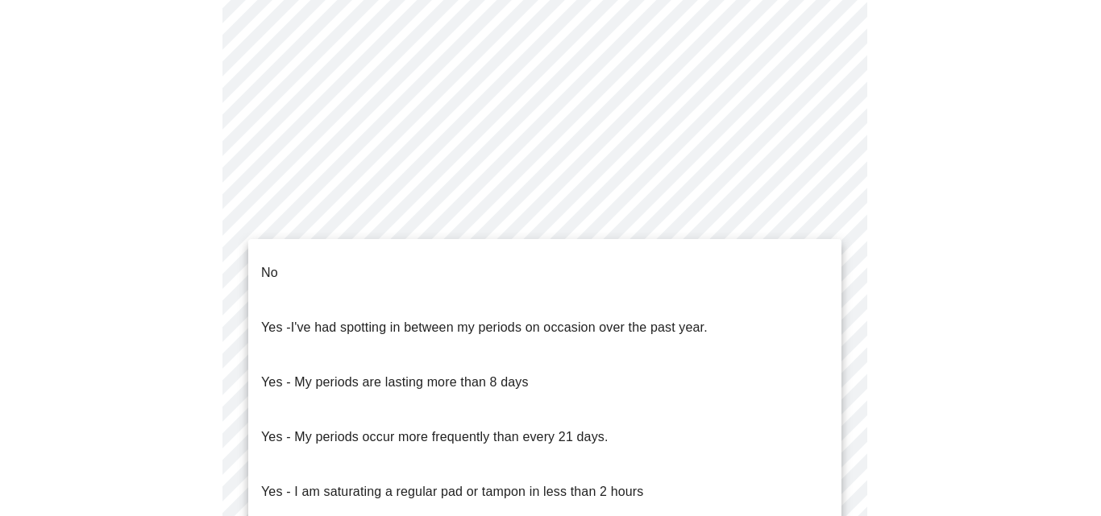
click at [460, 391] on body "MyMenopauseRx Appointments Messaging Labs Uploads Medications Community Refer a…" at bounding box center [550, 233] width 1088 height 1583
click at [279, 258] on li "No" at bounding box center [544, 273] width 593 height 55
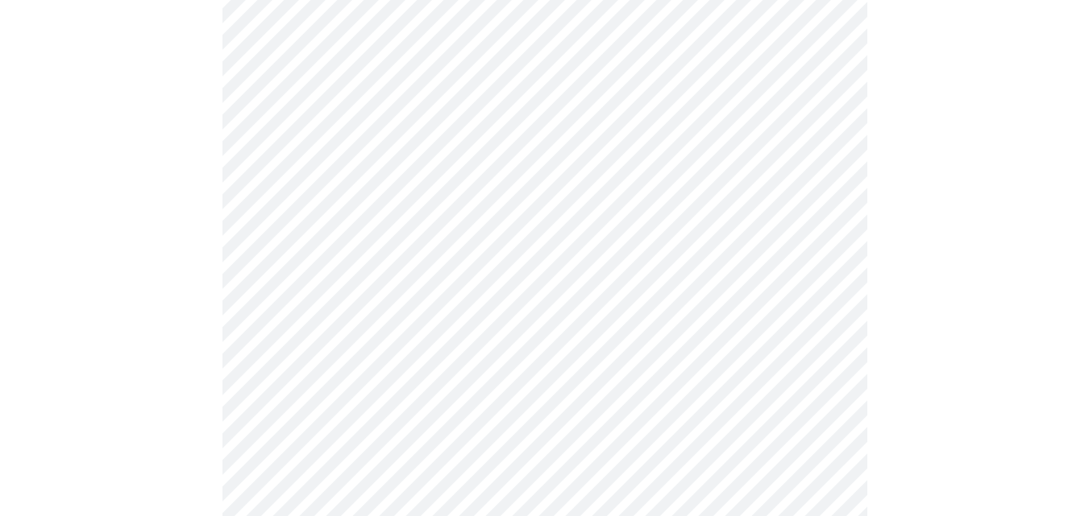
scroll to position [645, 0]
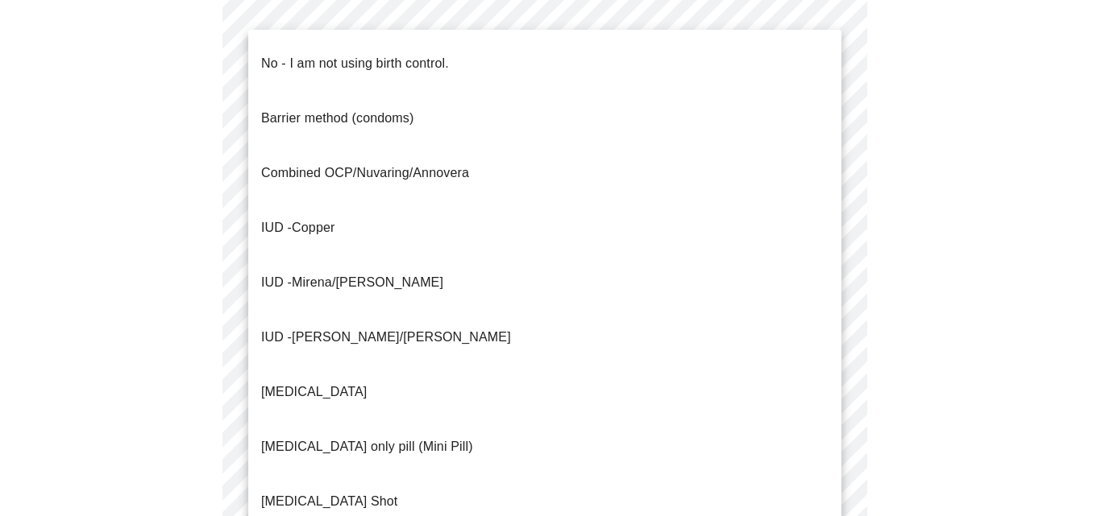
click at [531, 425] on body "MyMenopauseRx Appointments Messaging Labs Uploads Medications Community Refer a…" at bounding box center [550, 148] width 1088 height 1573
click at [454, 61] on li "No - I am not using birth control." at bounding box center [544, 63] width 593 height 55
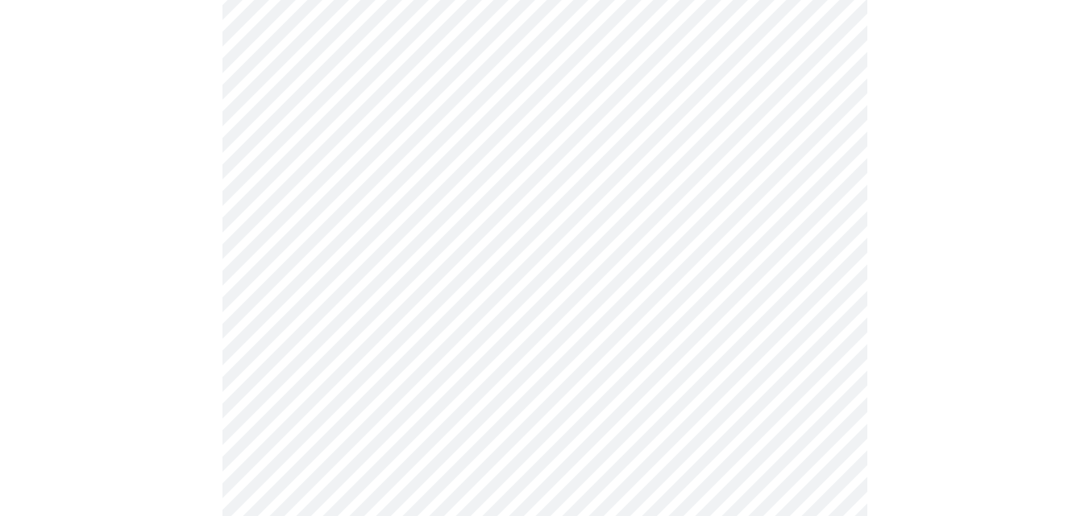
scroll to position [806, 0]
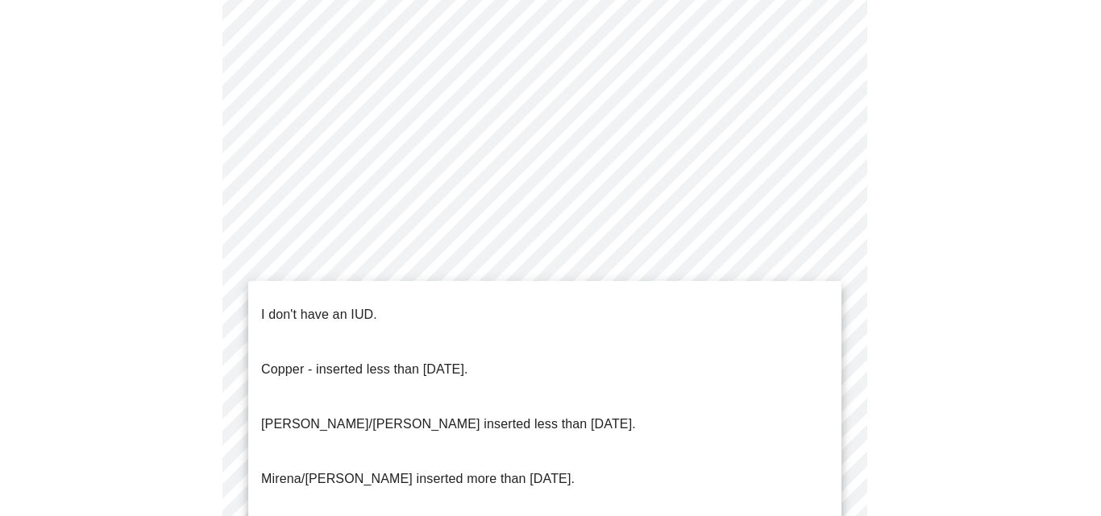
click at [354, 305] on p "I don't have an IUD." at bounding box center [319, 314] width 116 height 19
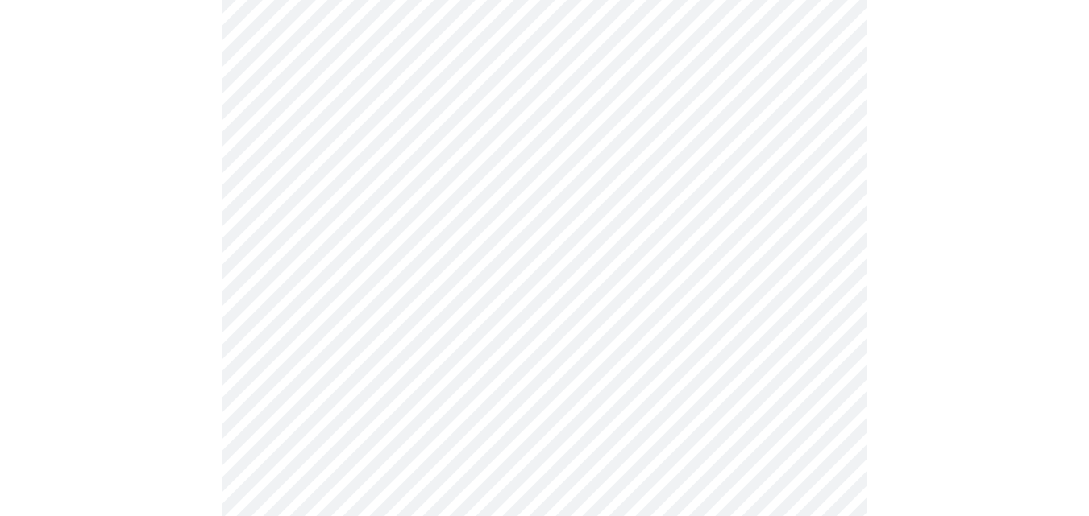
scroll to position [967, 0]
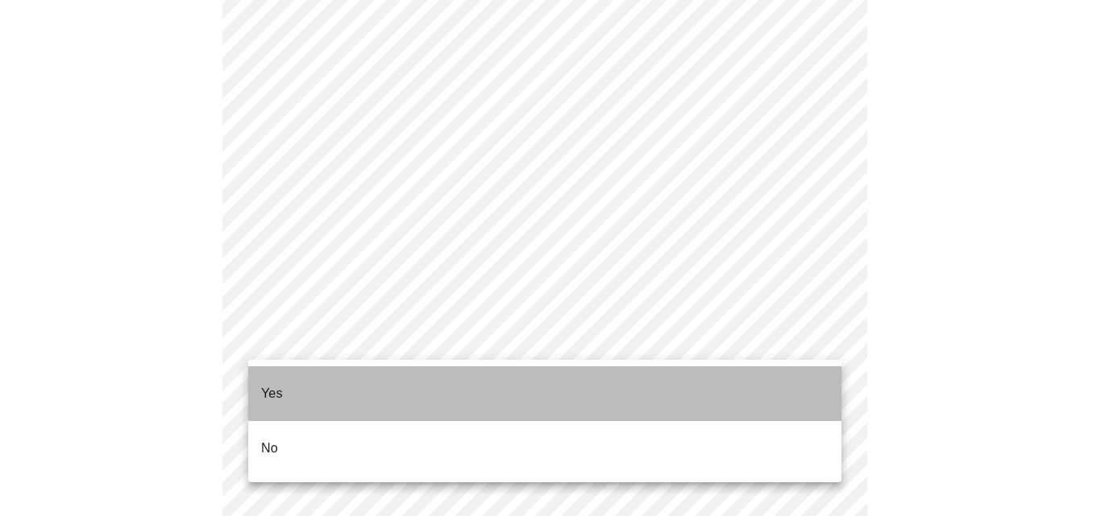
click at [306, 379] on li "Yes" at bounding box center [544, 394] width 593 height 55
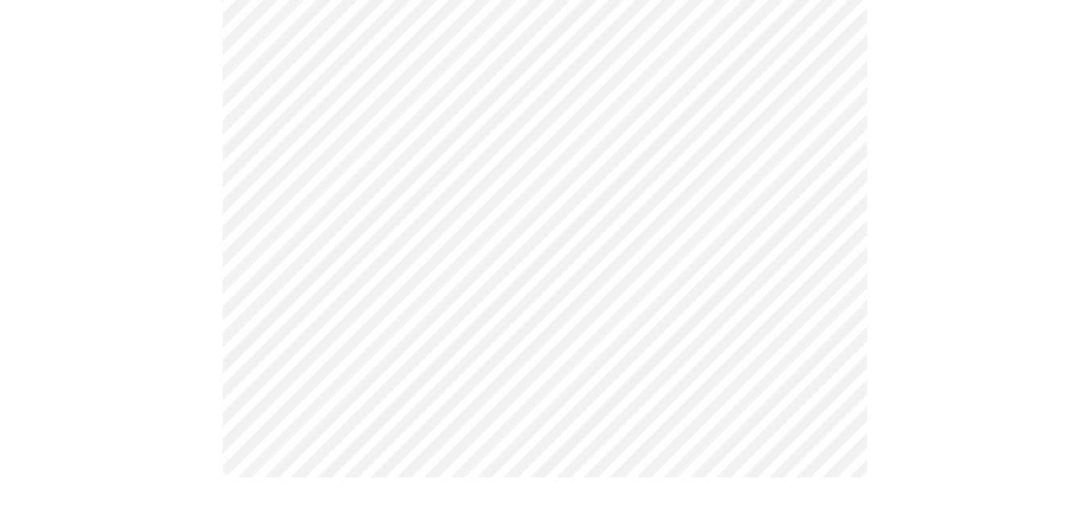
scroll to position [0, 0]
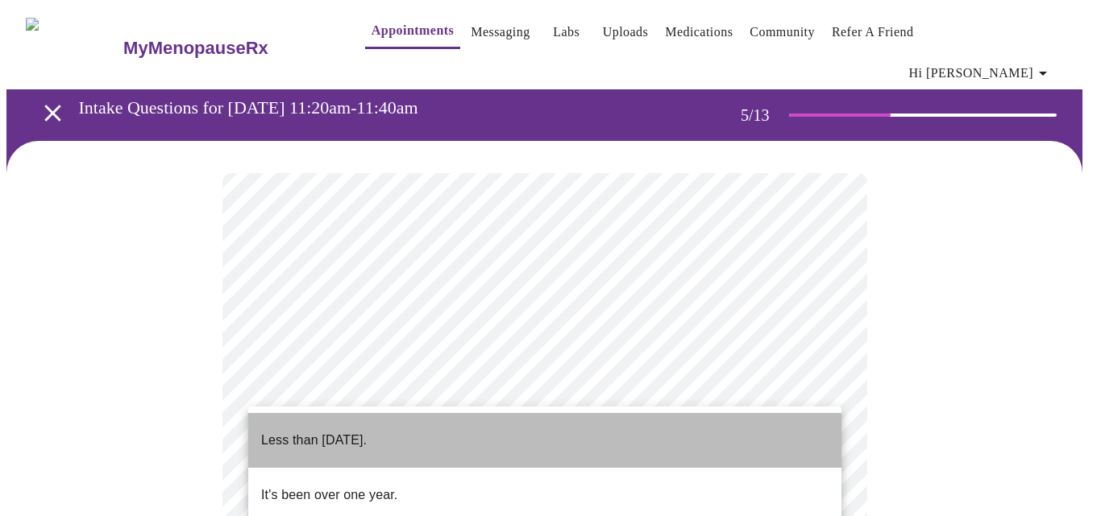
click at [334, 431] on p "Less than [DATE]." at bounding box center [314, 440] width 106 height 19
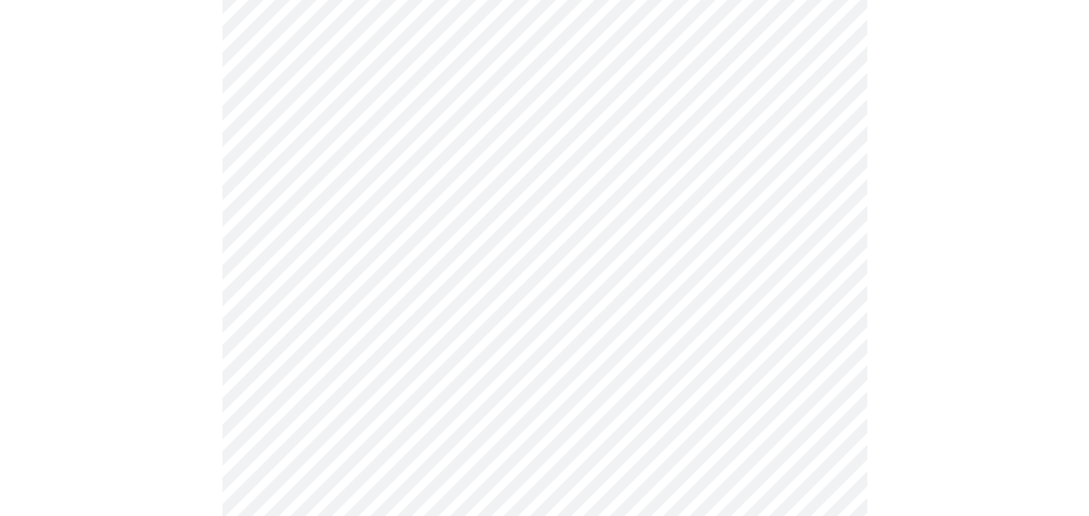
scroll to position [242, 0]
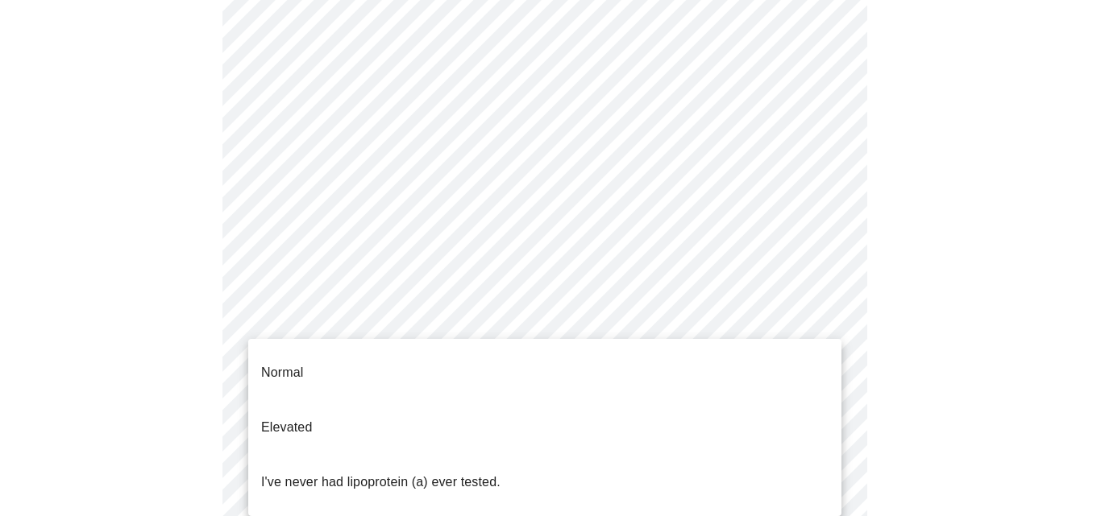
click at [648, 319] on body "MyMenopauseRx Appointments Messaging Labs Uploads Medications Community Refer a…" at bounding box center [550, 424] width 1088 height 1318
click at [923, 276] on div at bounding box center [550, 258] width 1101 height 516
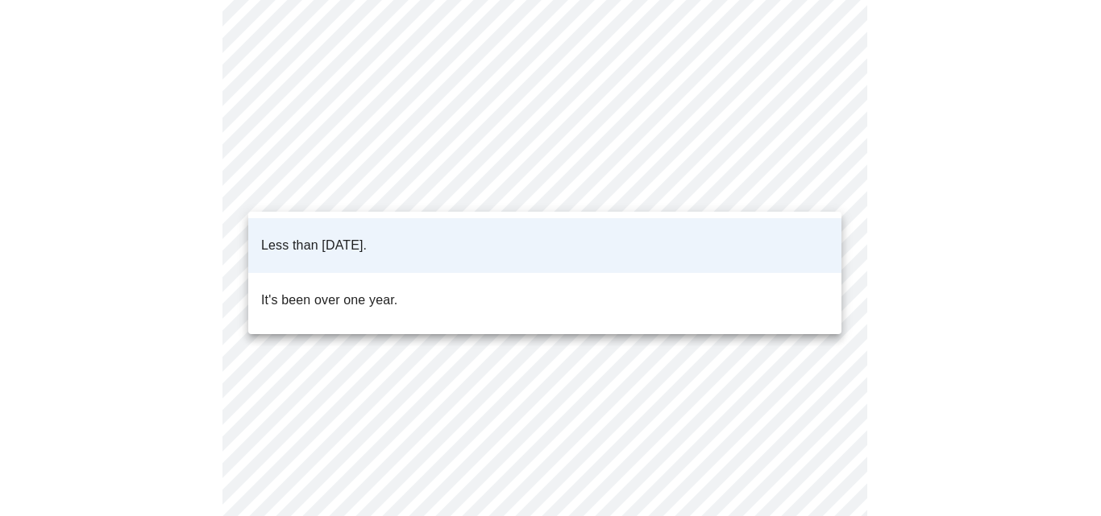
click at [814, 185] on body "MyMenopauseRx Appointments Messaging Labs Uploads Medications Community Refer a…" at bounding box center [550, 424] width 1088 height 1318
click at [356, 291] on p "It's been over one year." at bounding box center [329, 300] width 136 height 19
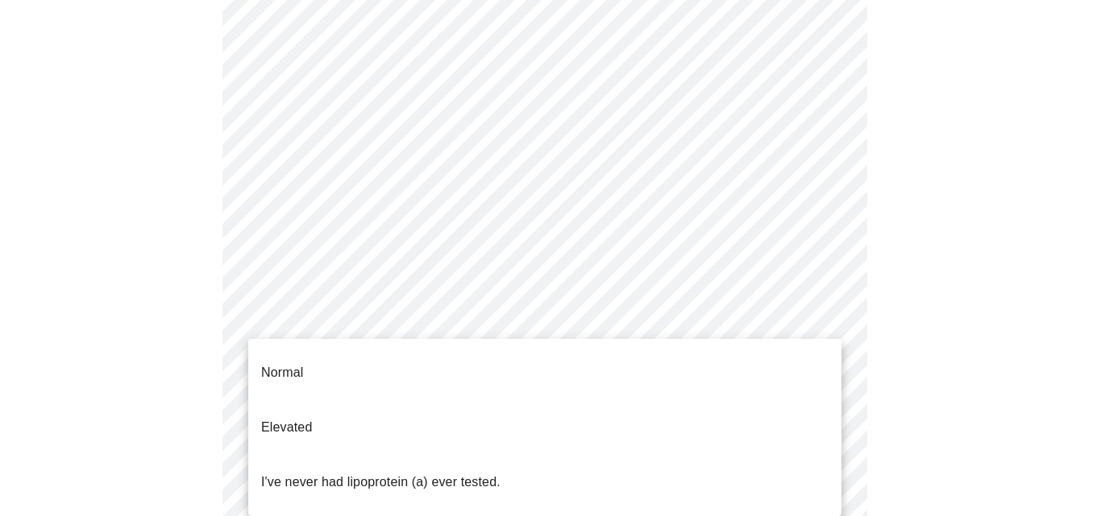
click at [761, 319] on body "MyMenopauseRx Appointments Messaging Labs Uploads Medications Community Refer a…" at bounding box center [550, 424] width 1088 height 1318
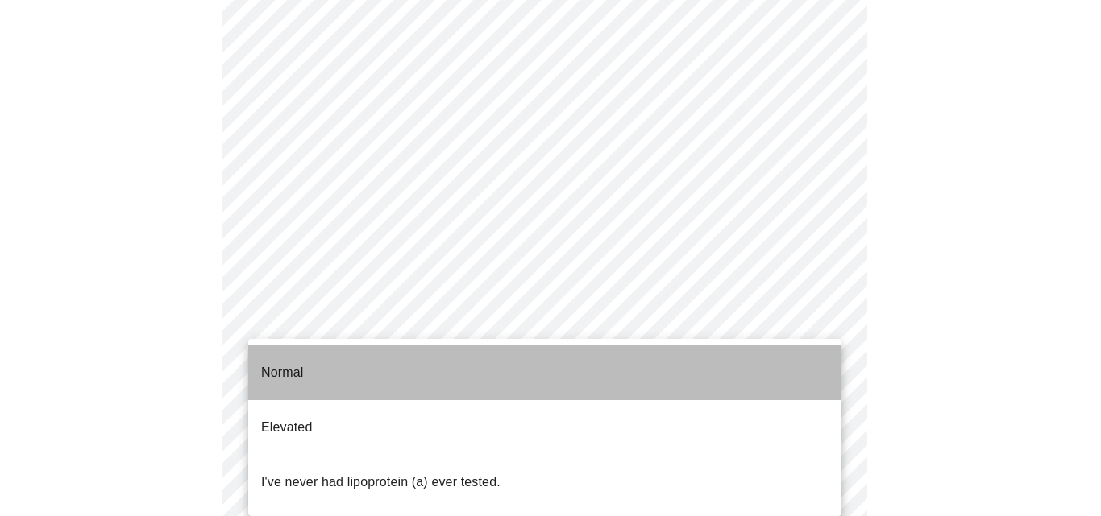
click at [296, 363] on p "Normal" at bounding box center [282, 372] width 42 height 19
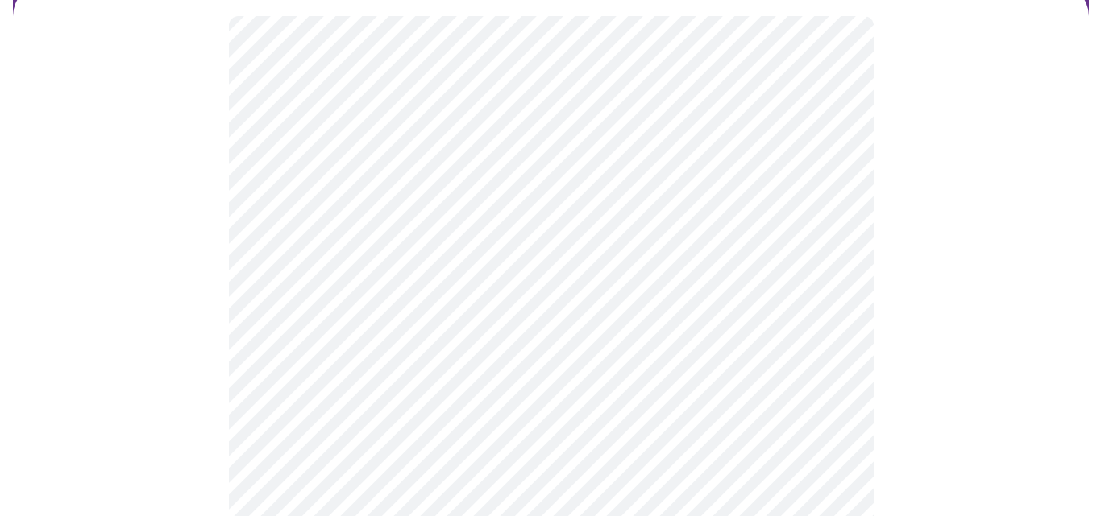
scroll to position [161, 0]
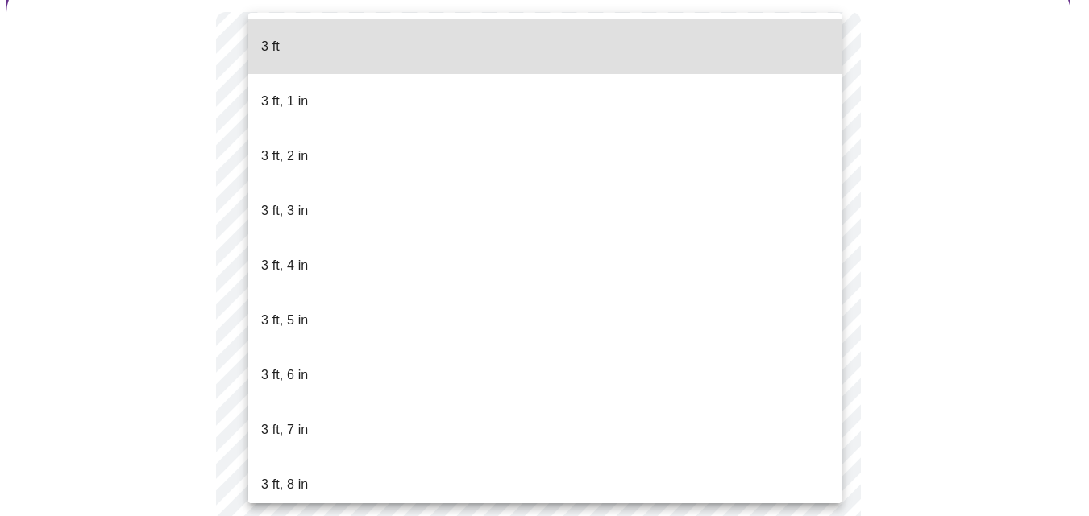
click at [386, 300] on body "MyMenopauseRx Appointments Messaging Labs Uploads Medications Community Refer a…" at bounding box center [544, 286] width 1076 height 883
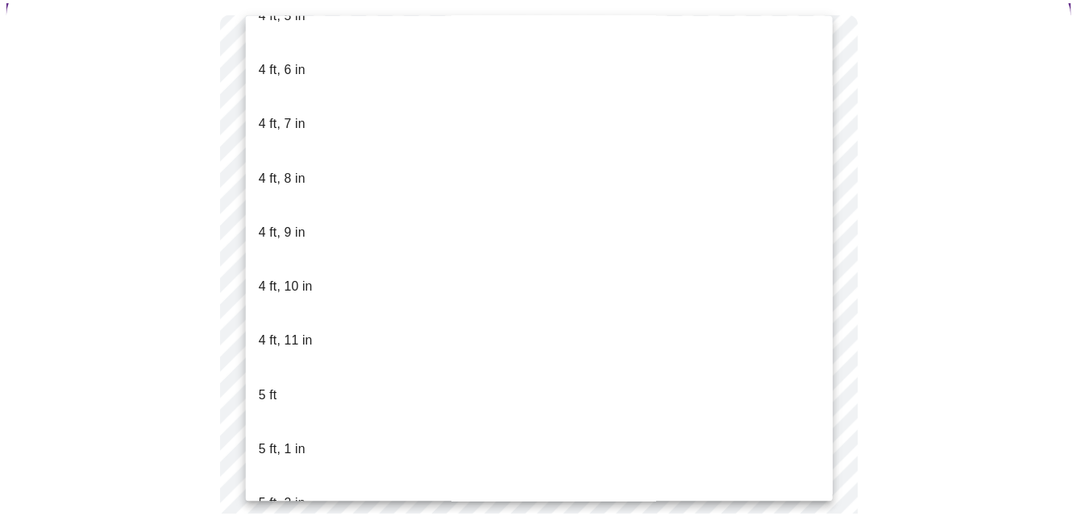
scroll to position [967, 0]
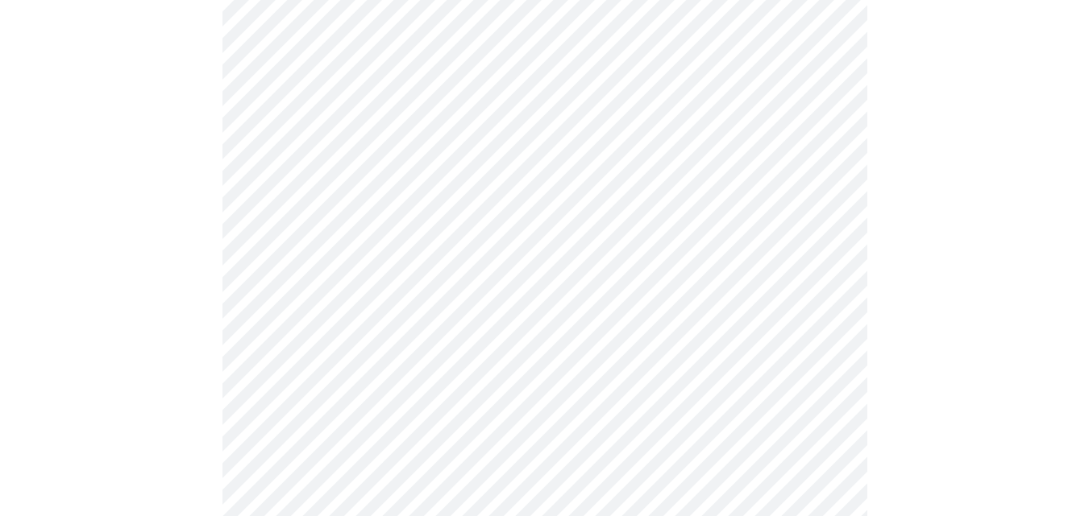
scroll to position [4190, 0]
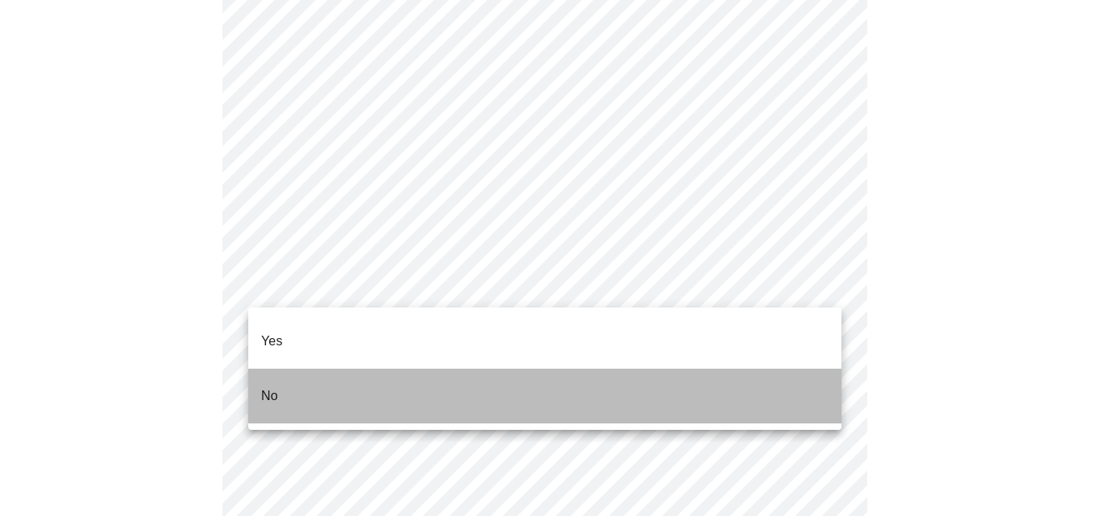
click at [264, 387] on p "No" at bounding box center [269, 396] width 17 height 19
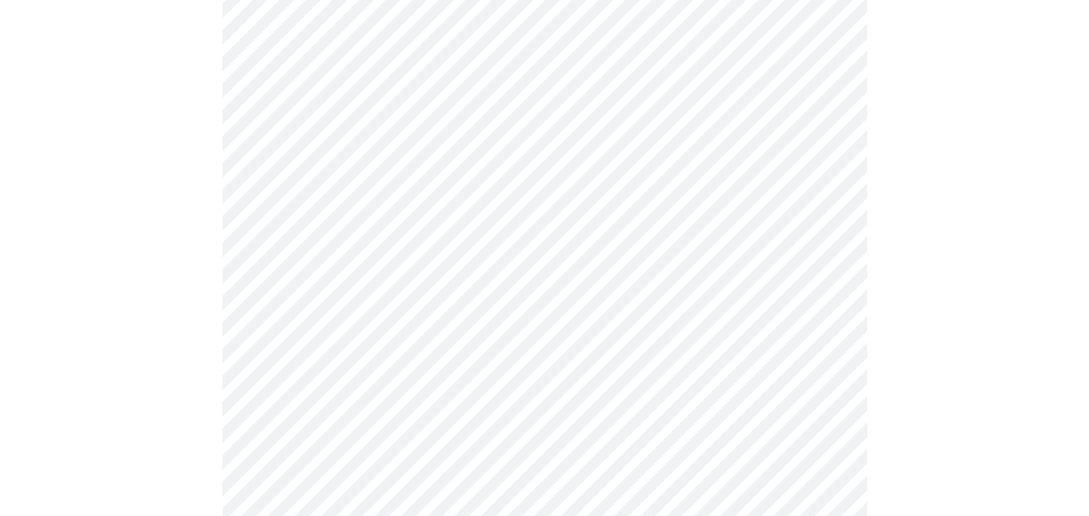
scroll to position [4351, 0]
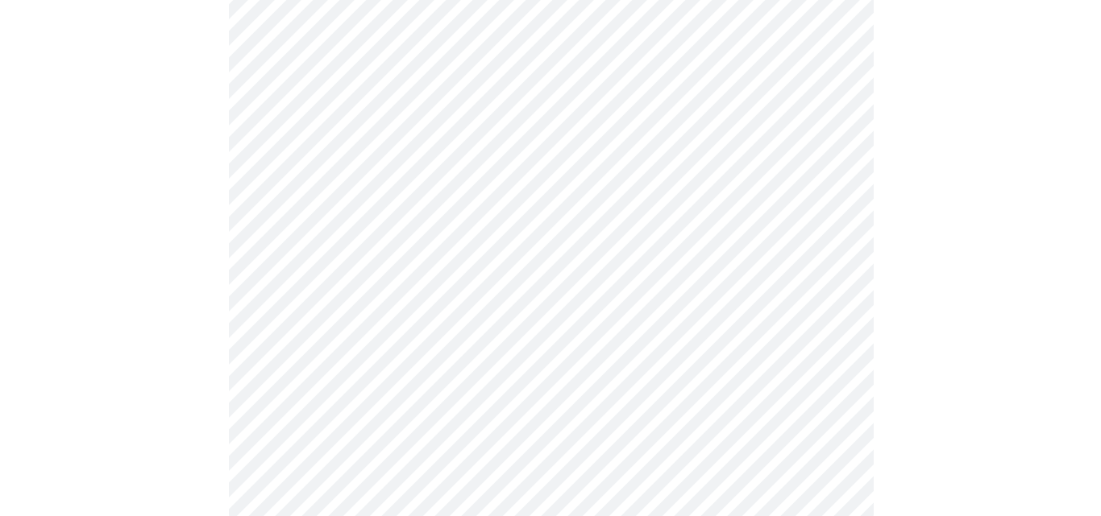
scroll to position [1047, 0]
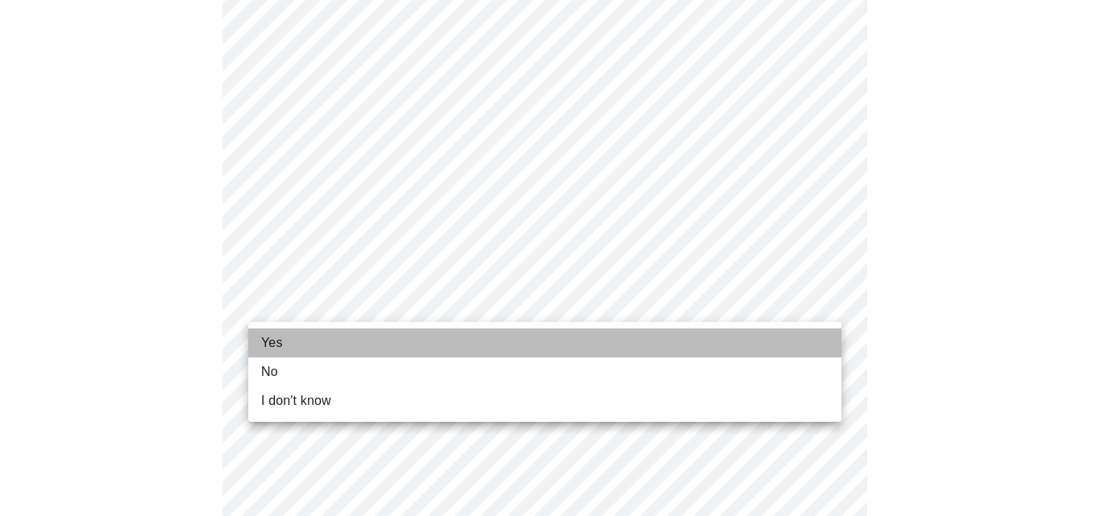
click at [280, 335] on span "Yes" at bounding box center [272, 343] width 22 height 19
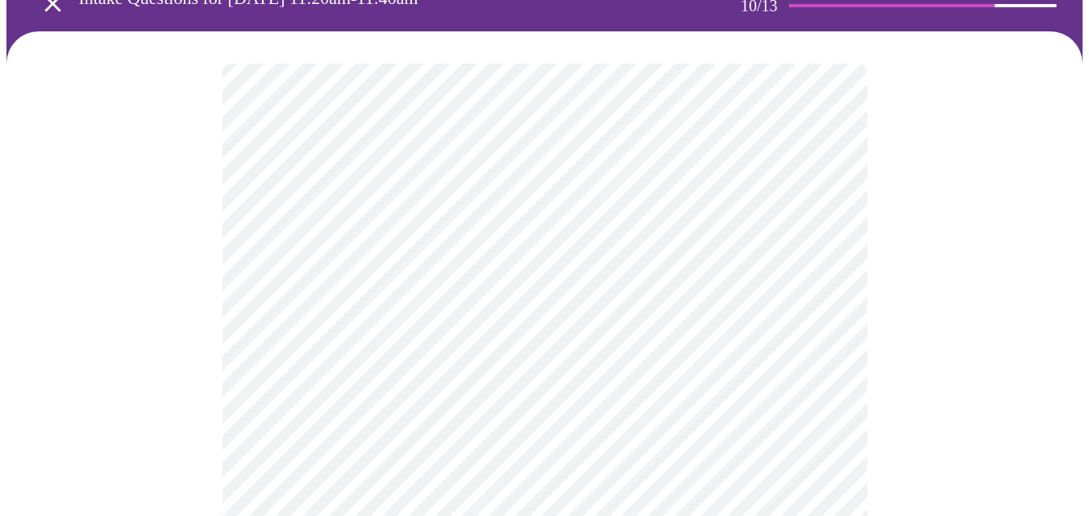
scroll to position [161, 0]
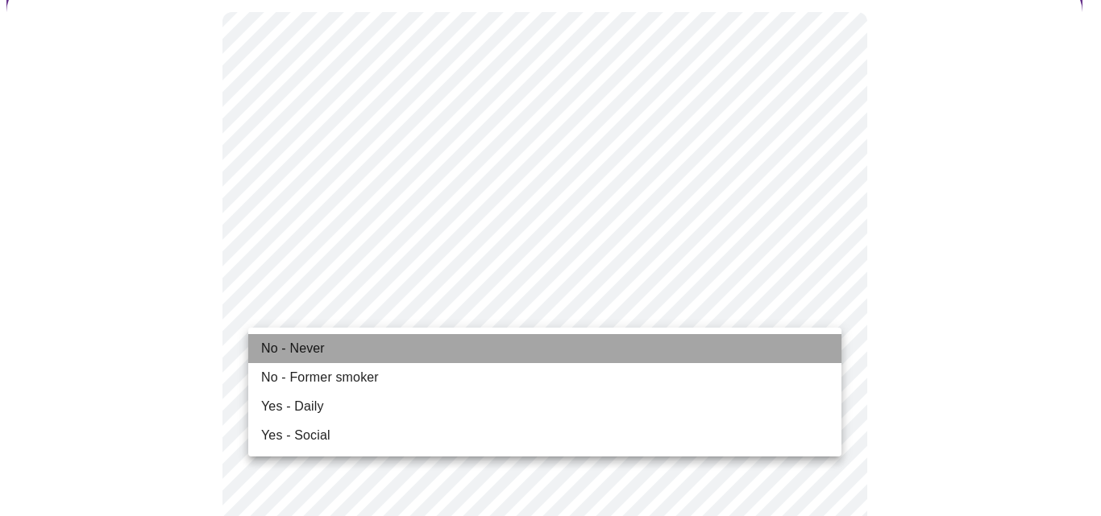
click at [316, 350] on span "No - Never" at bounding box center [293, 348] width 64 height 19
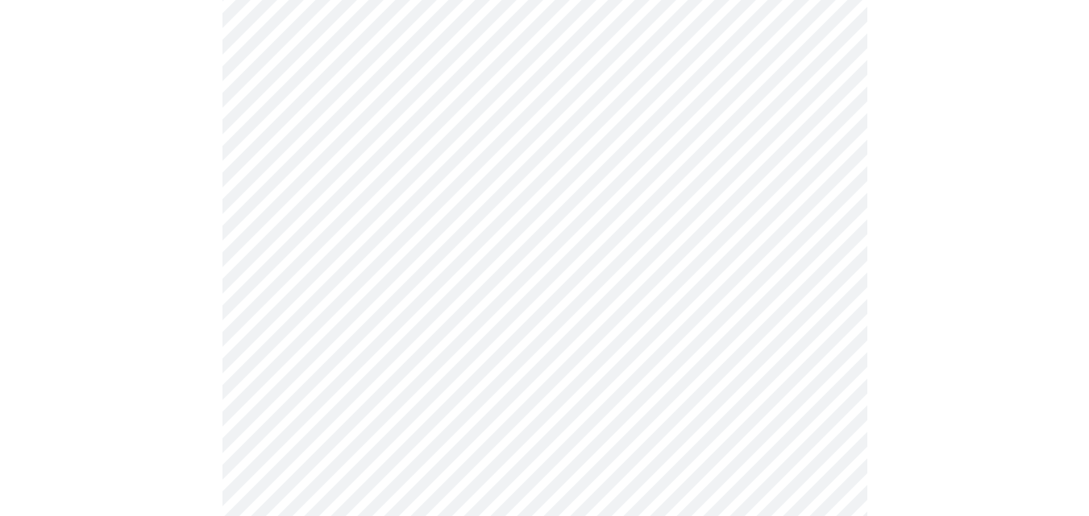
scroll to position [1289, 0]
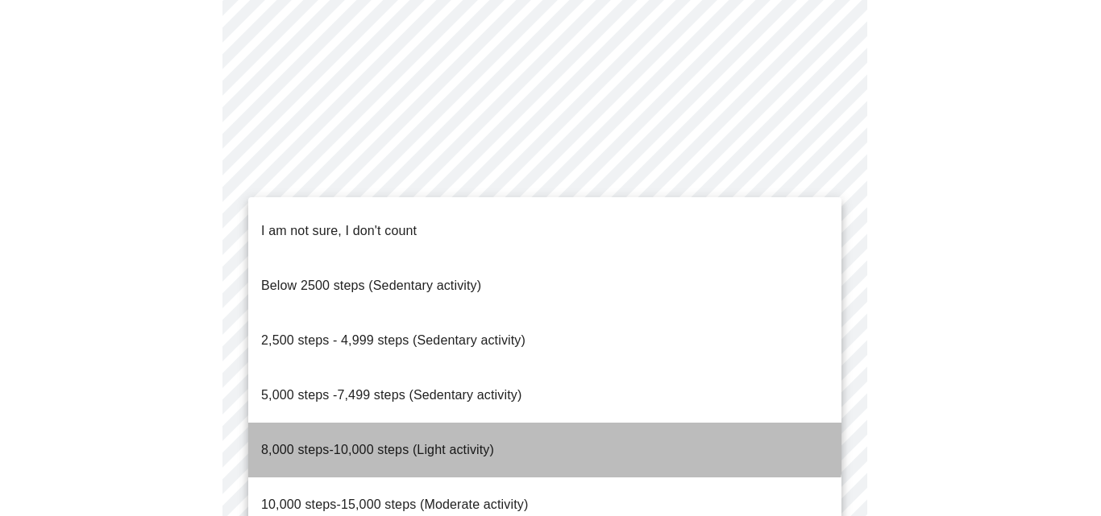
click at [487, 443] on span "8,000 steps-10,000 steps (Light activity)" at bounding box center [377, 450] width 233 height 14
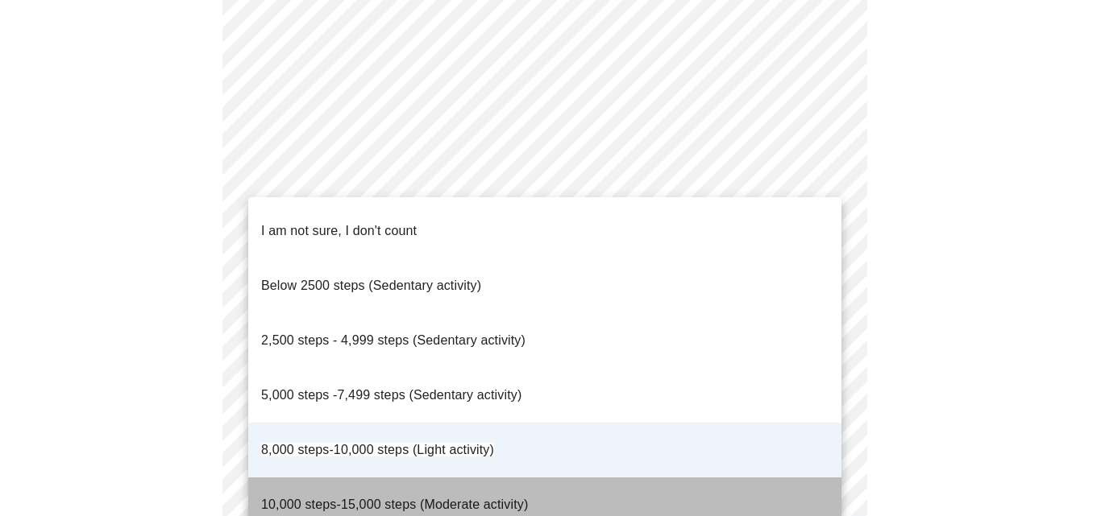
drag, startPoint x: 475, startPoint y: 427, endPoint x: 487, endPoint y: 418, distance: 14.3
click at [478, 498] on span "10,000 steps-15,000 steps (Moderate activity)" at bounding box center [394, 505] width 267 height 14
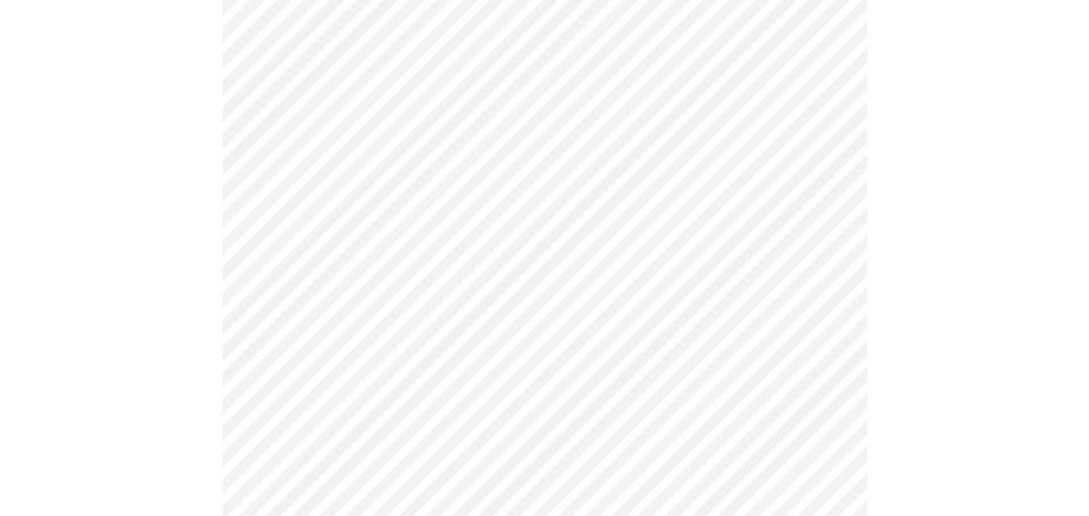
scroll to position [1370, 0]
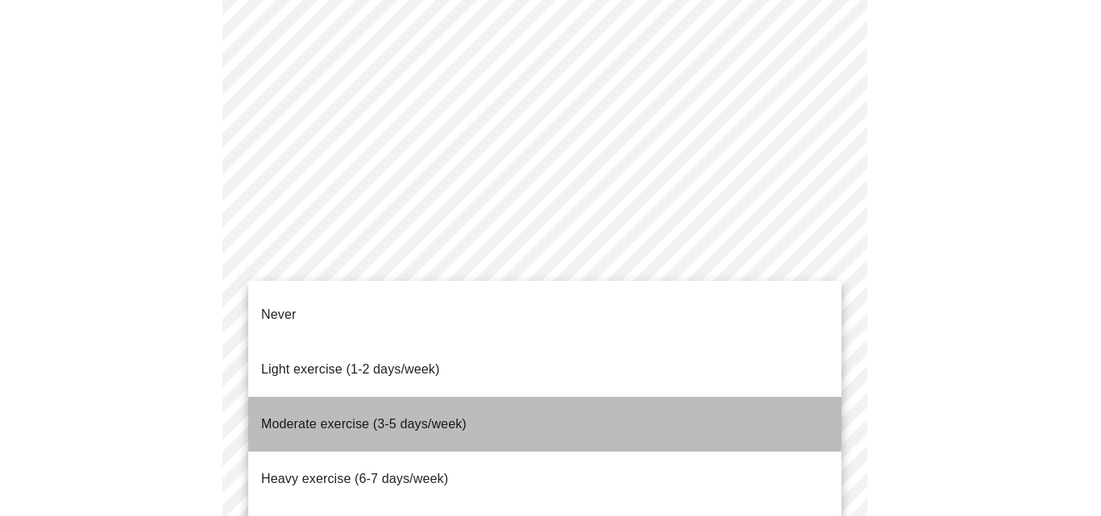
click at [468, 397] on li "Moderate exercise (3-5 days/week)" at bounding box center [544, 424] width 593 height 55
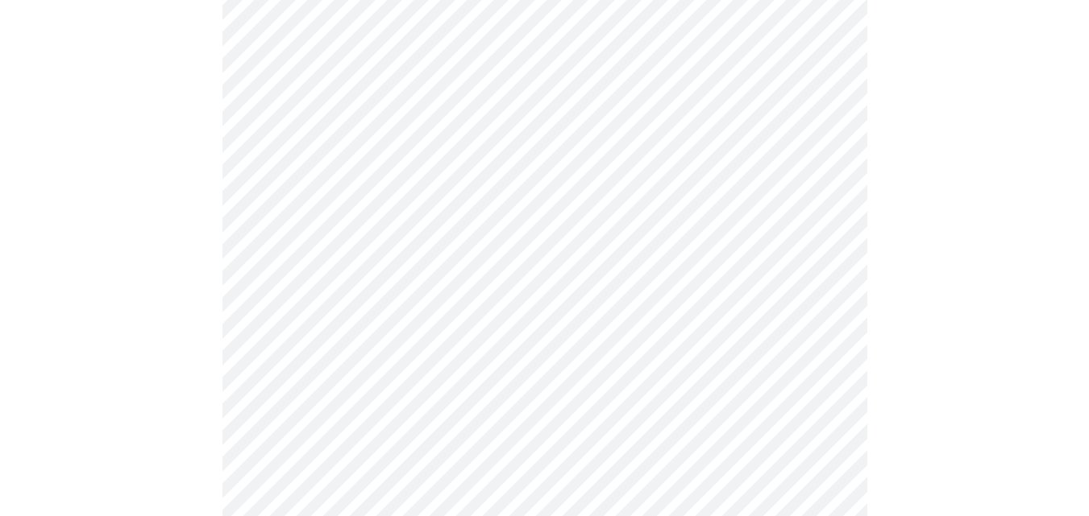
scroll to position [1531, 0]
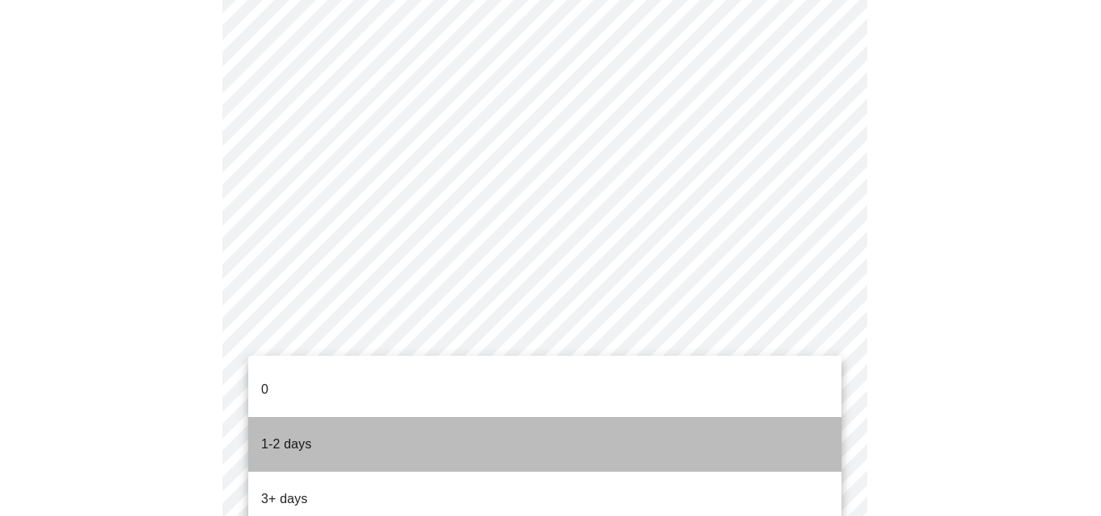
click at [305, 435] on p "1-2 days" at bounding box center [286, 444] width 51 height 19
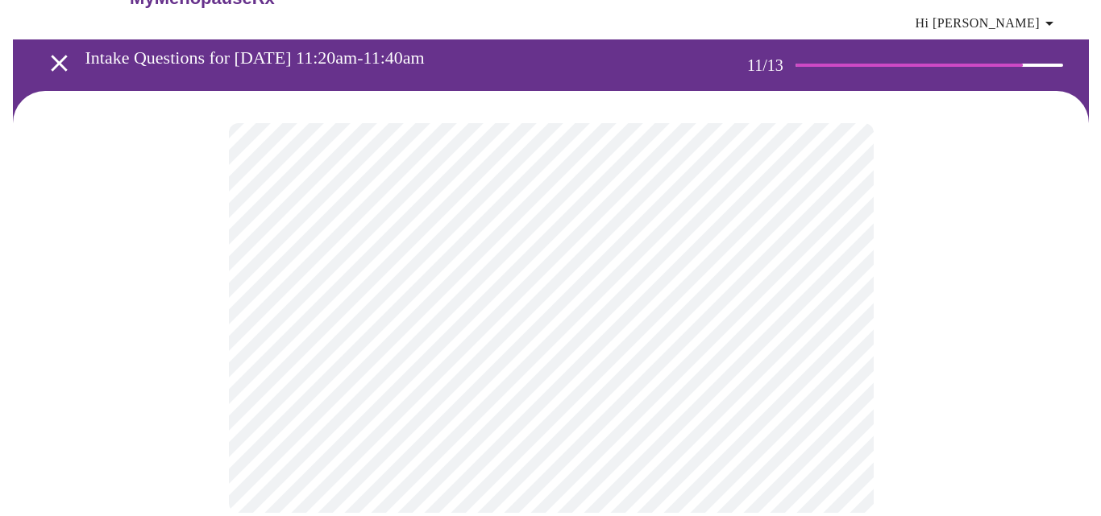
scroll to position [0, 0]
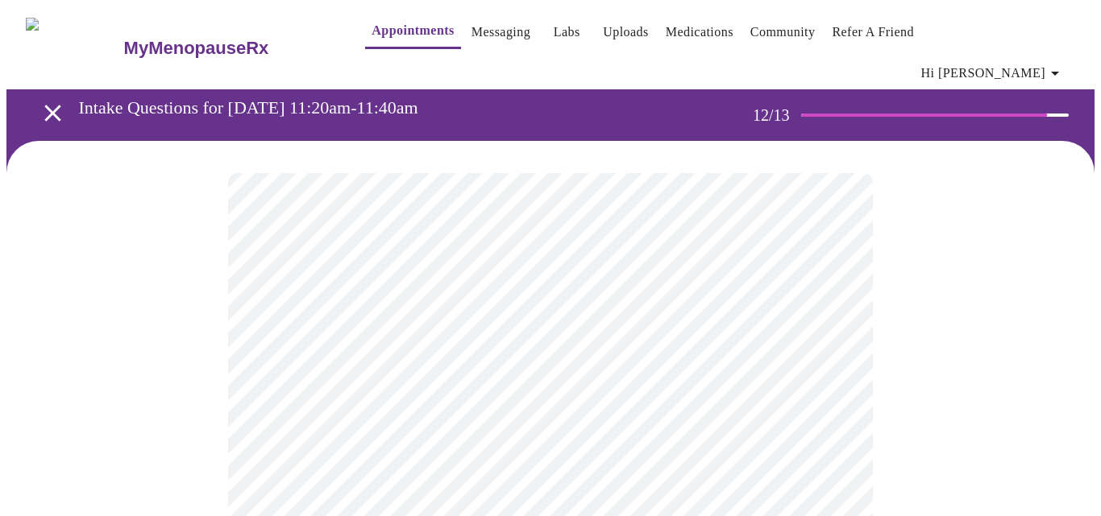
click at [527, 326] on body "MyMenopauseRx Appointments Messaging Labs Uploads Medications Community Refer a…" at bounding box center [550, 285] width 1088 height 558
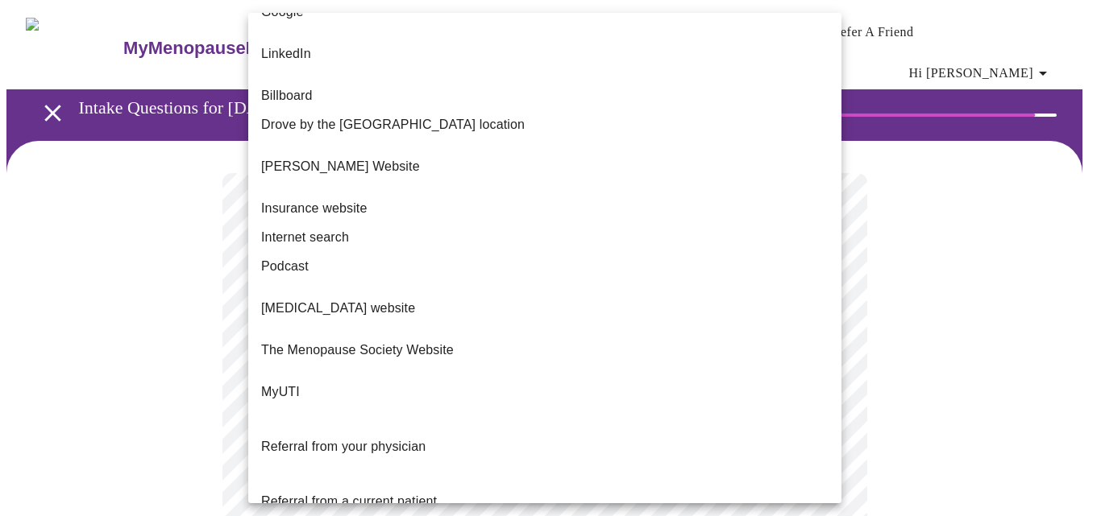
scroll to position [109, 0]
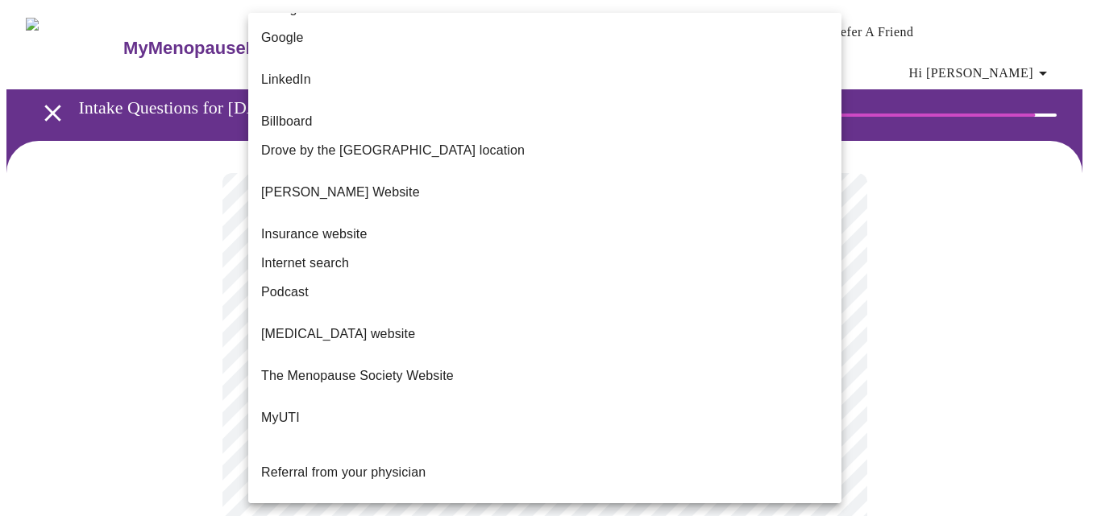
click at [434, 367] on span "The Menopause Society Website" at bounding box center [357, 376] width 193 height 19
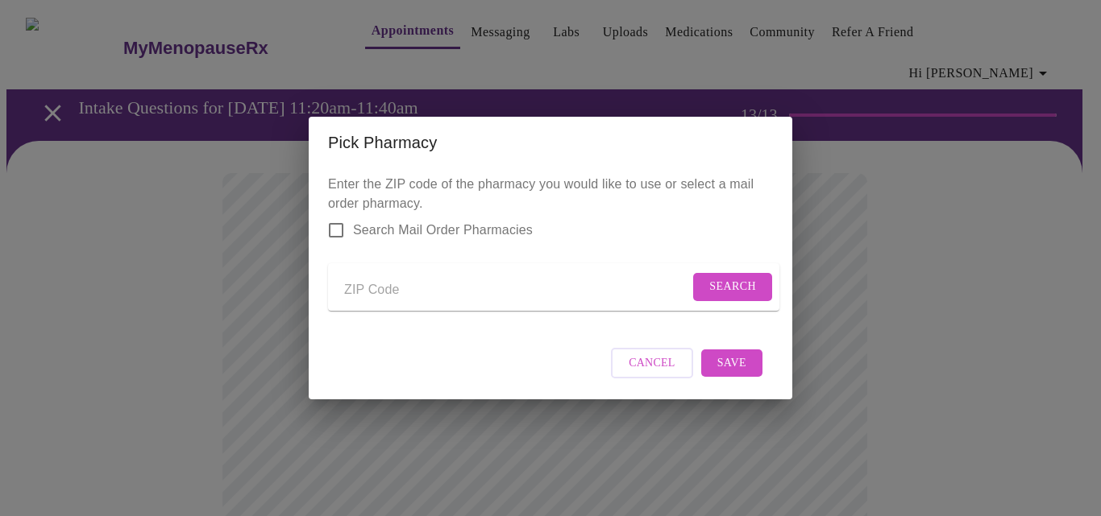
click at [360, 291] on input "Send a message to your care team" at bounding box center [516, 290] width 345 height 26
type input "60510"
click at [724, 285] on span "Search" at bounding box center [732, 287] width 47 height 20
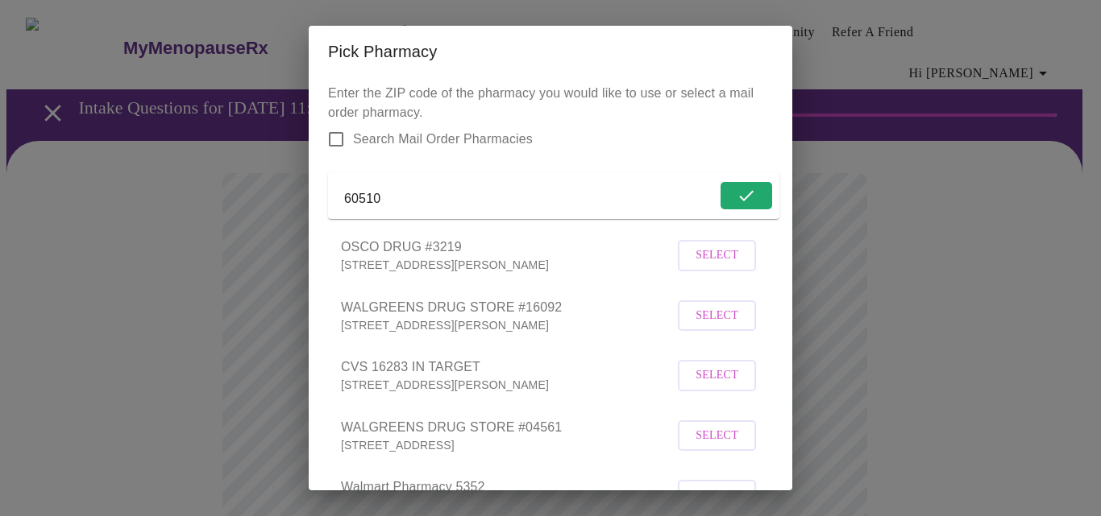
click at [723, 266] on span "Select" at bounding box center [716, 256] width 43 height 20
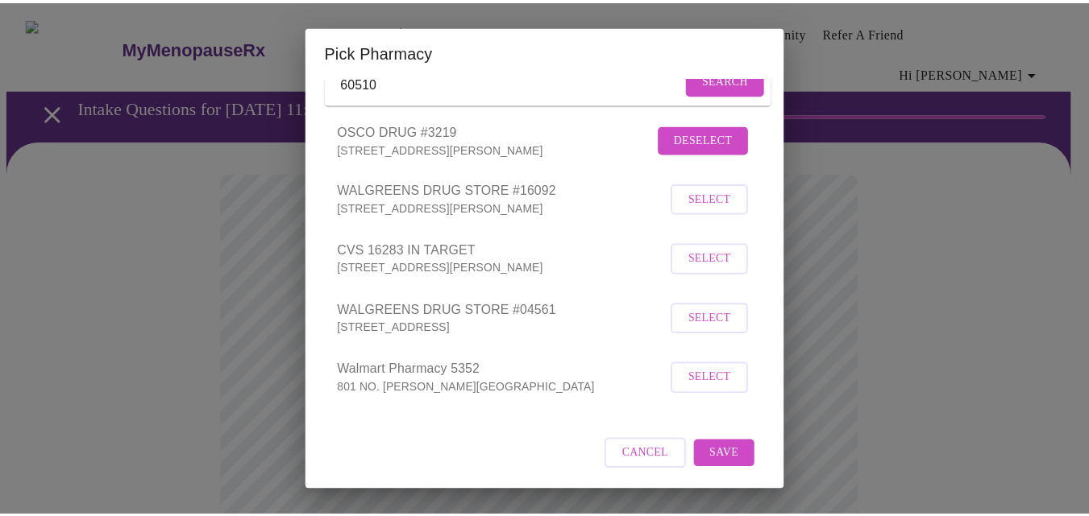
scroll to position [139, 0]
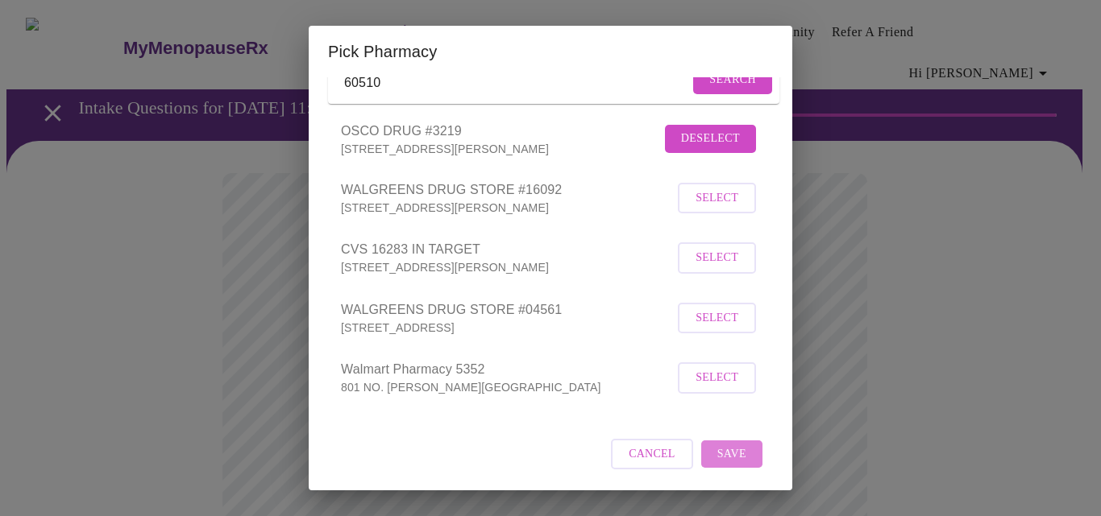
click at [732, 461] on span "Save" at bounding box center [731, 455] width 29 height 20
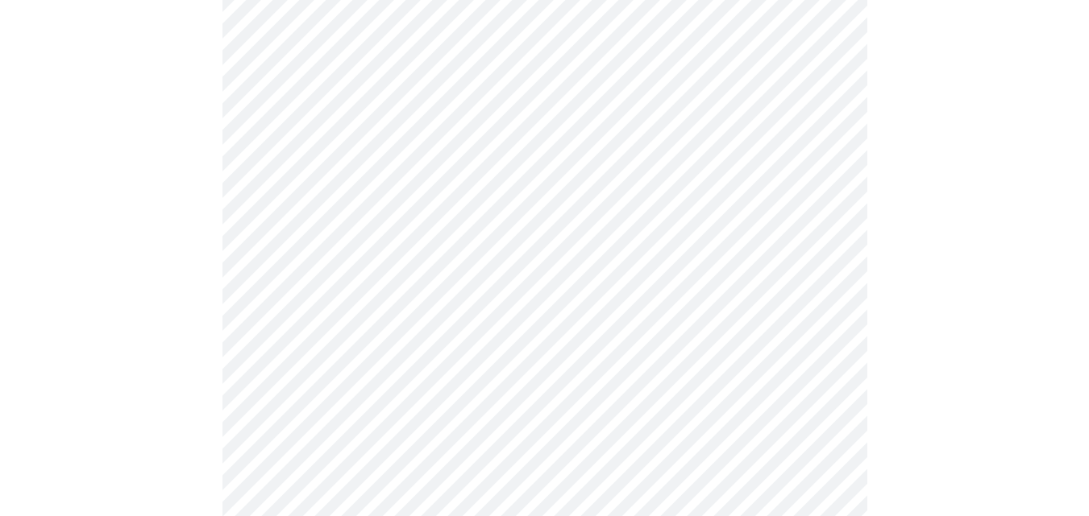
scroll to position [322, 0]
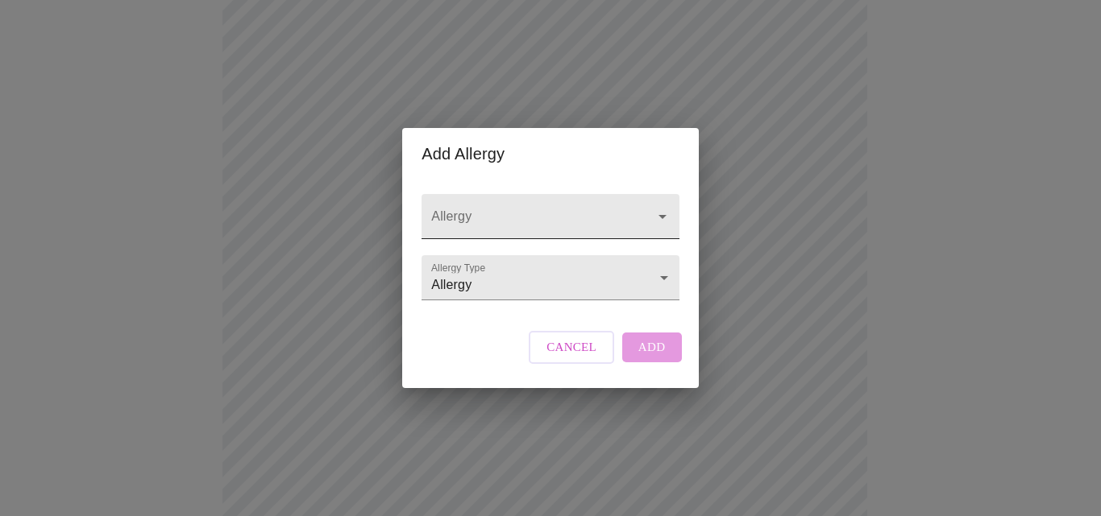
click at [653, 207] on icon "Open" at bounding box center [662, 216] width 19 height 19
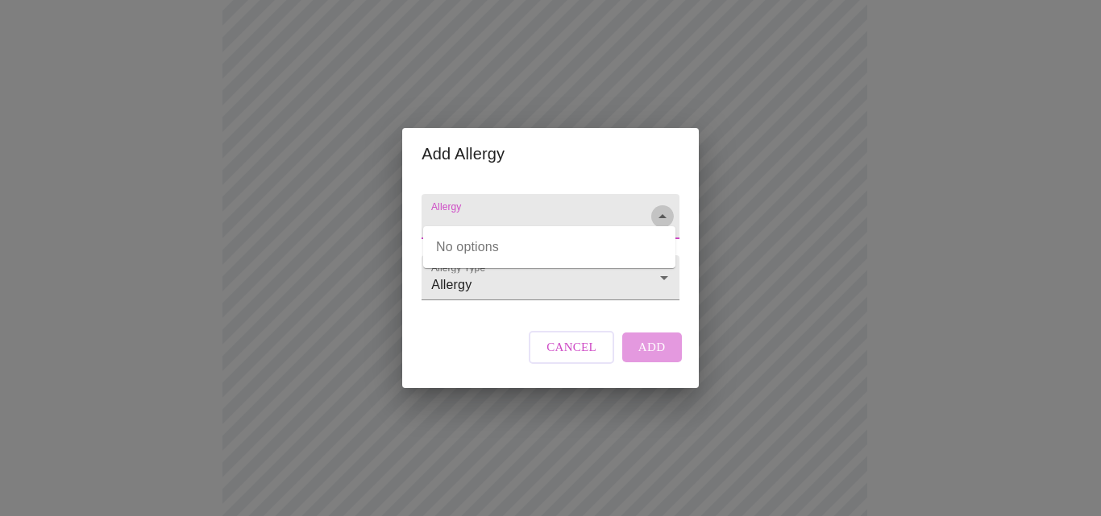
click at [653, 207] on icon "Close" at bounding box center [662, 216] width 19 height 19
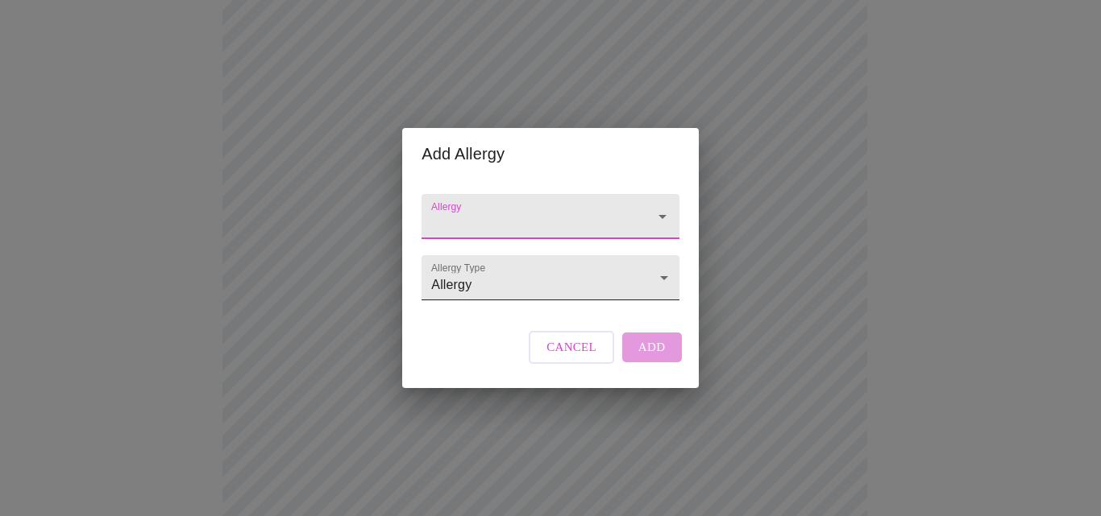
click at [664, 282] on body "MyMenopauseRx Appointments Messaging Labs Uploads Medications Community Refer a…" at bounding box center [550, 301] width 1088 height 1234
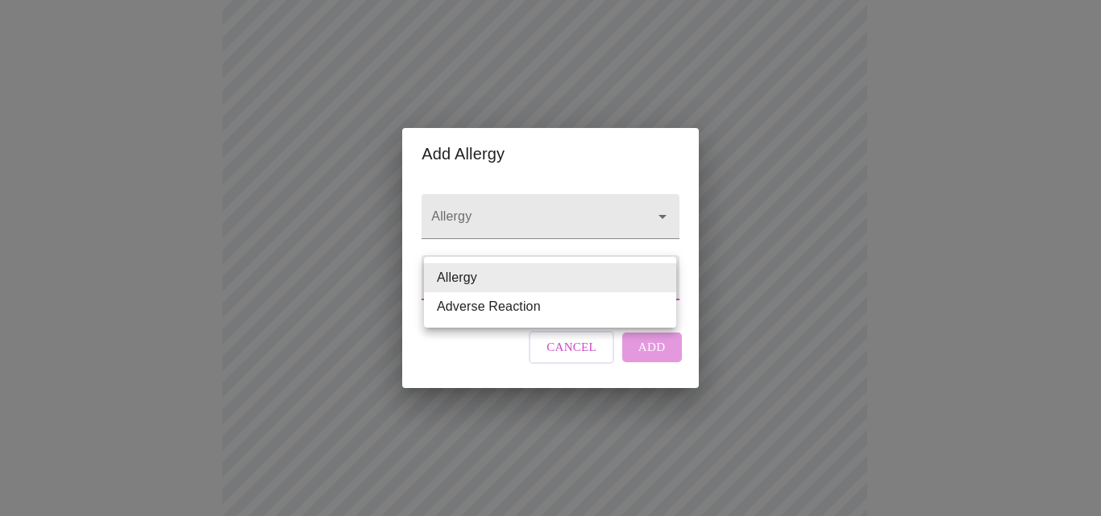
click at [664, 282] on li "Allergy" at bounding box center [550, 277] width 252 height 29
click at [660, 285] on body "MyMenopauseRx Appointments Messaging Labs Uploads Medications Community Refer a…" at bounding box center [550, 301] width 1088 height 1234
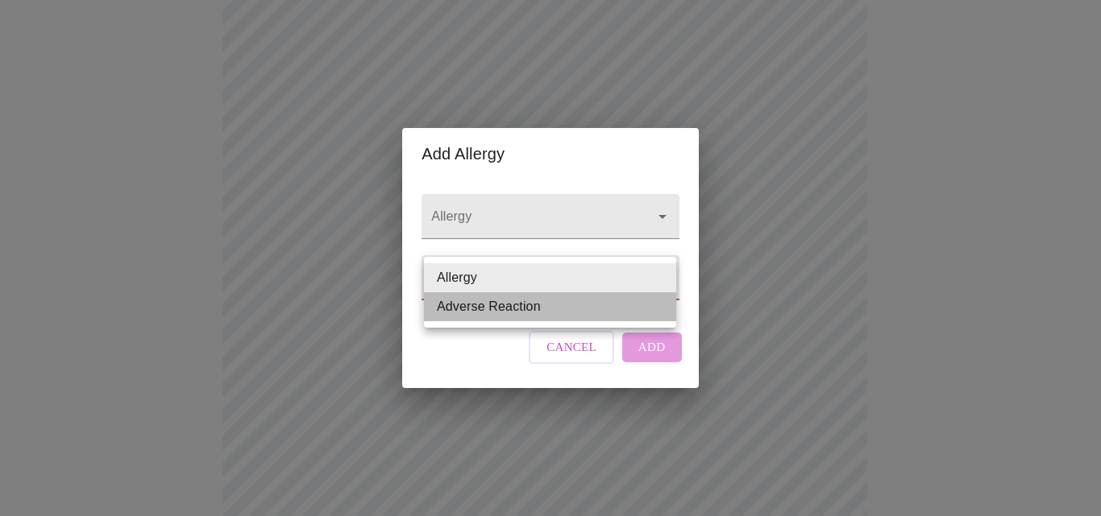
click at [598, 309] on li "Adverse Reaction" at bounding box center [550, 306] width 252 height 29
type input "Adverse Reaction"
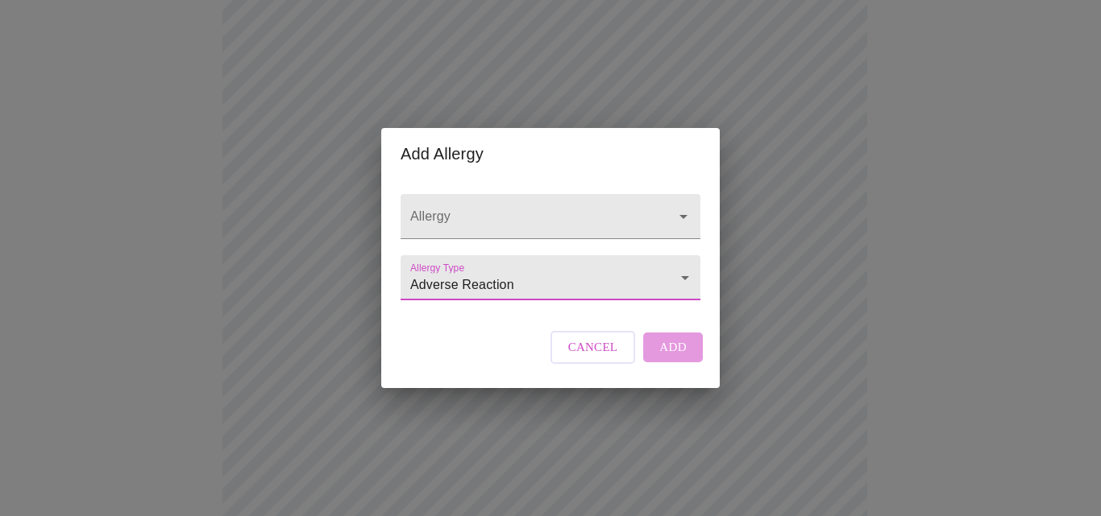
click at [612, 358] on span "Cancel" at bounding box center [593, 347] width 50 height 21
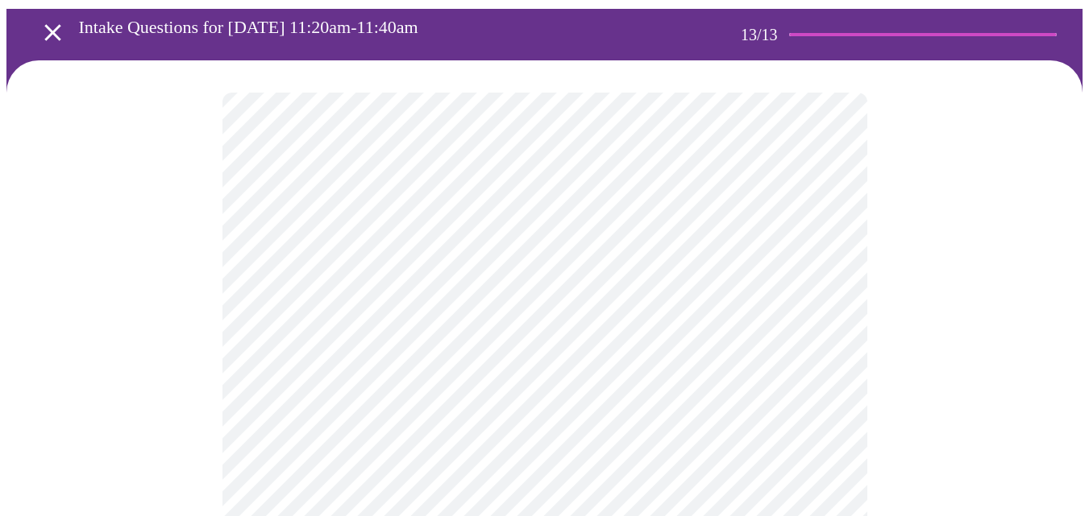
scroll to position [161, 0]
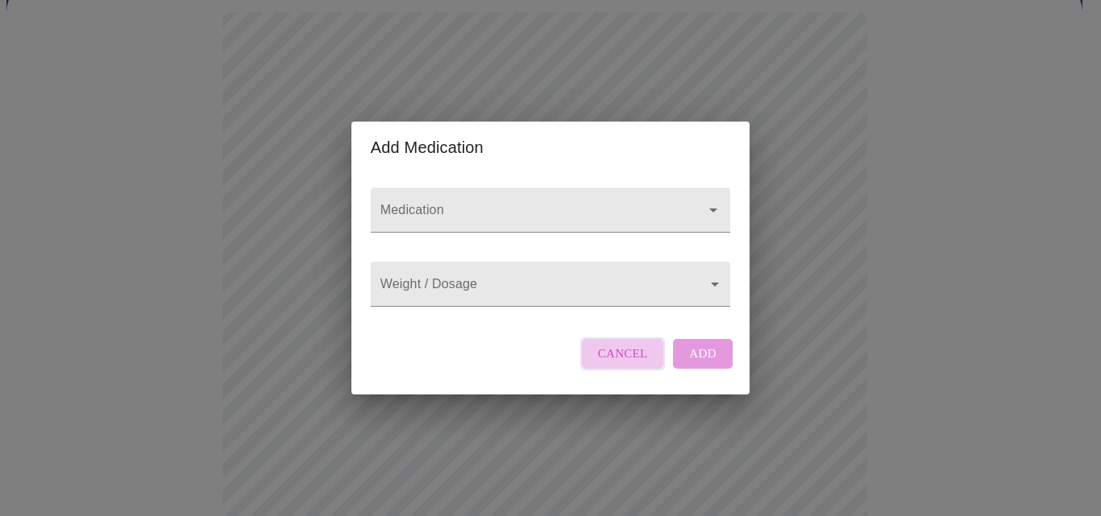
click at [629, 364] on span "Cancel" at bounding box center [623, 353] width 50 height 21
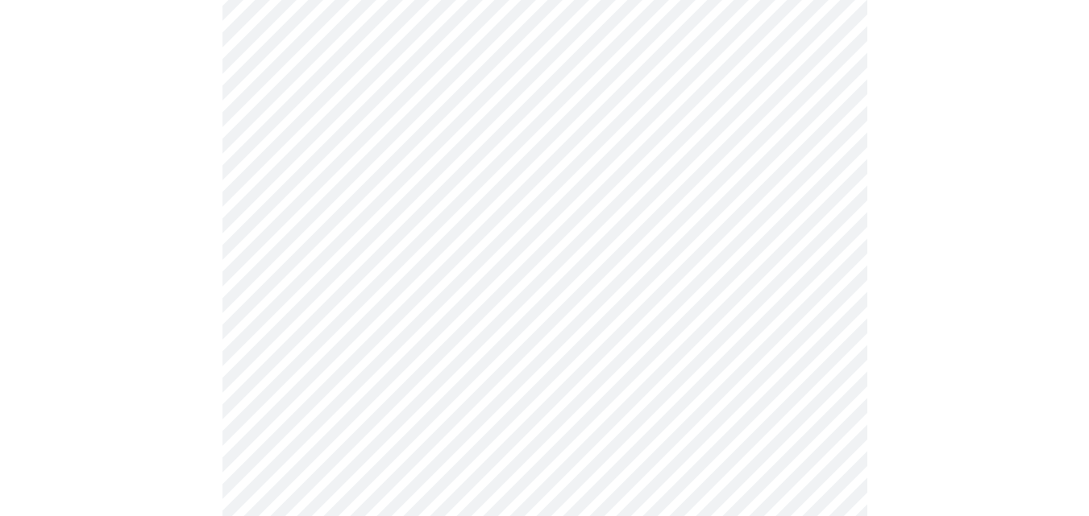
scroll to position [695, 0]
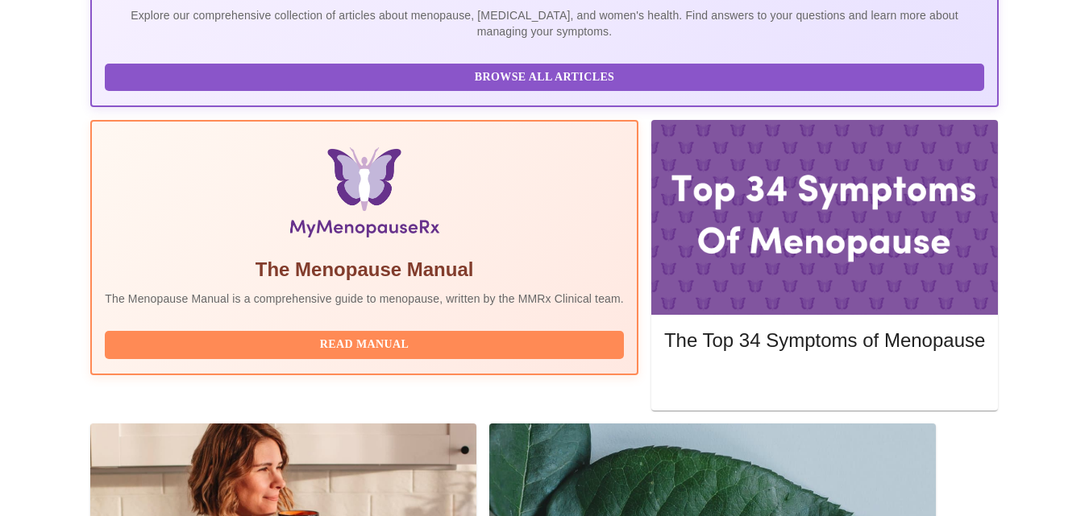
scroll to position [499, 0]
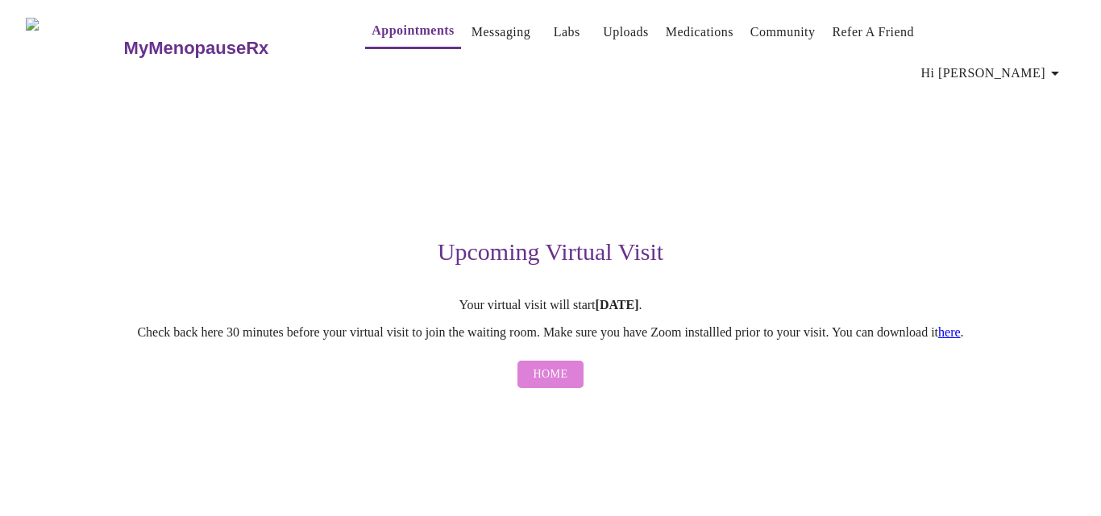
click at [536, 365] on span "Home" at bounding box center [550, 375] width 35 height 20
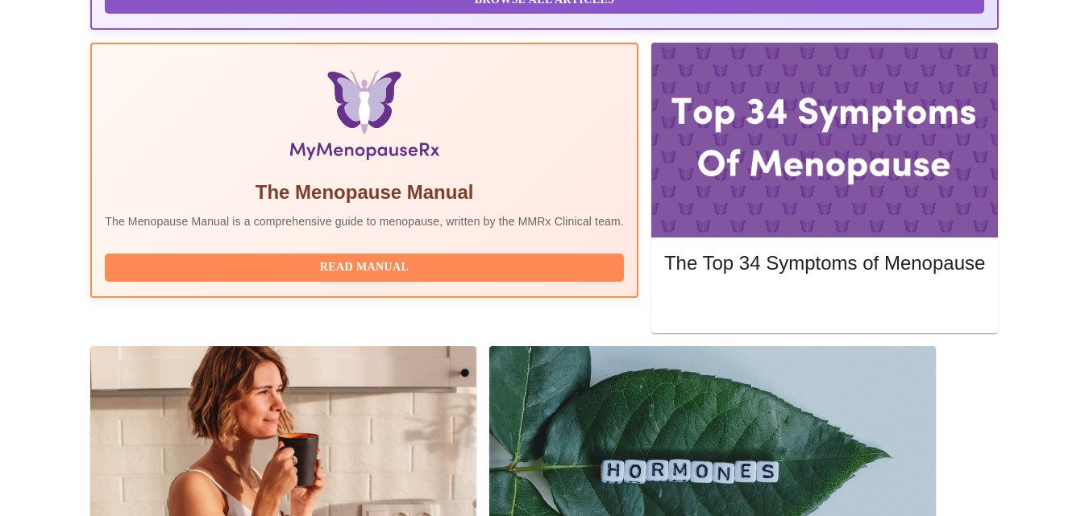
scroll to position [499, 0]
